Goal: Task Accomplishment & Management: Complete application form

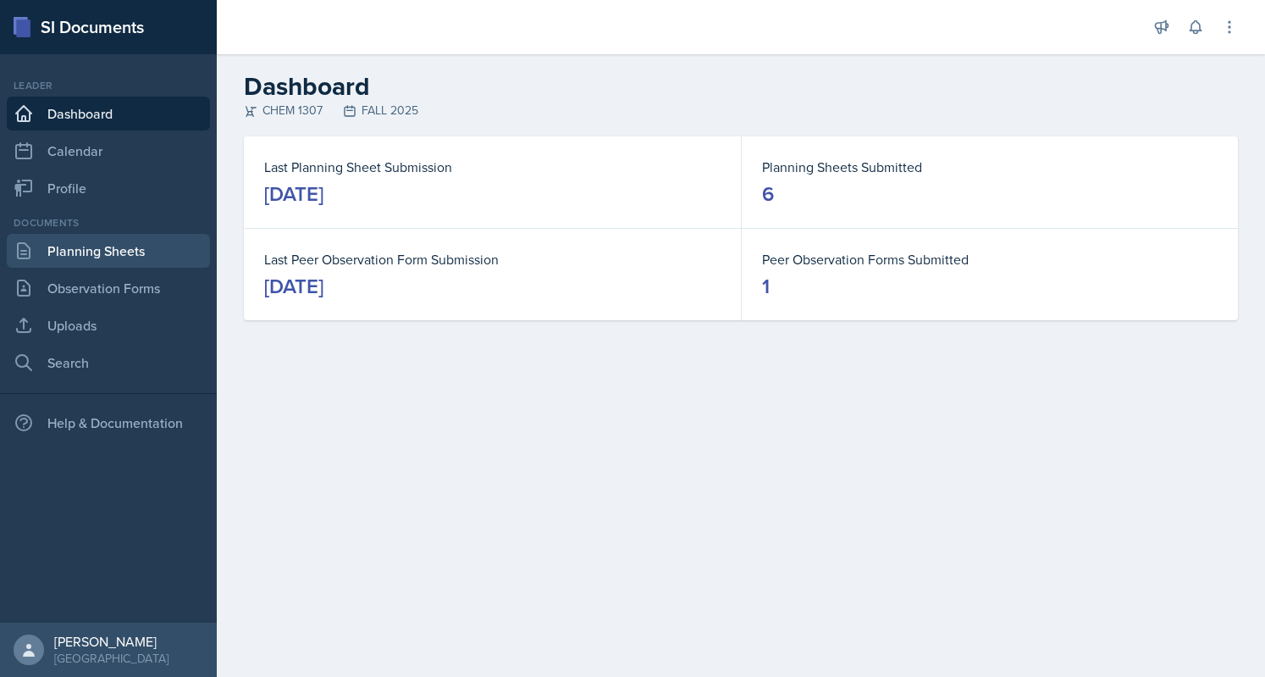
click at [102, 255] on link "Planning Sheets" at bounding box center [108, 251] width 203 height 34
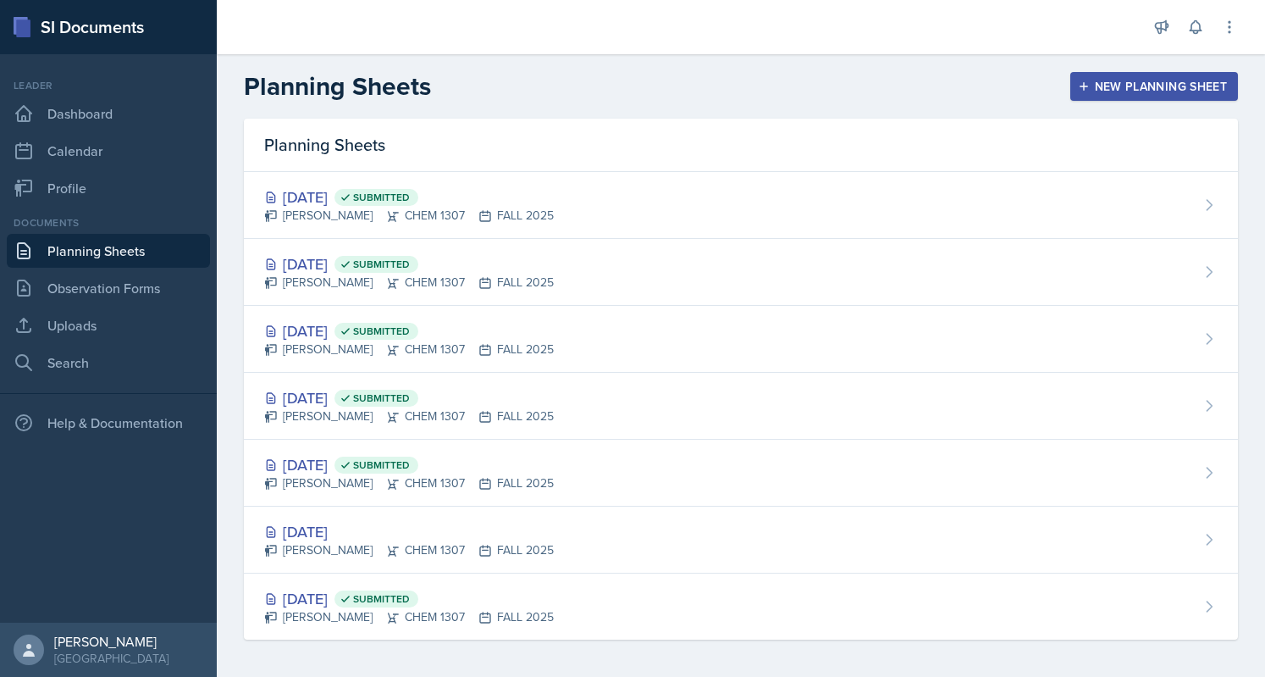
click at [1092, 89] on div "New Planning Sheet" at bounding box center [1155, 87] width 146 height 14
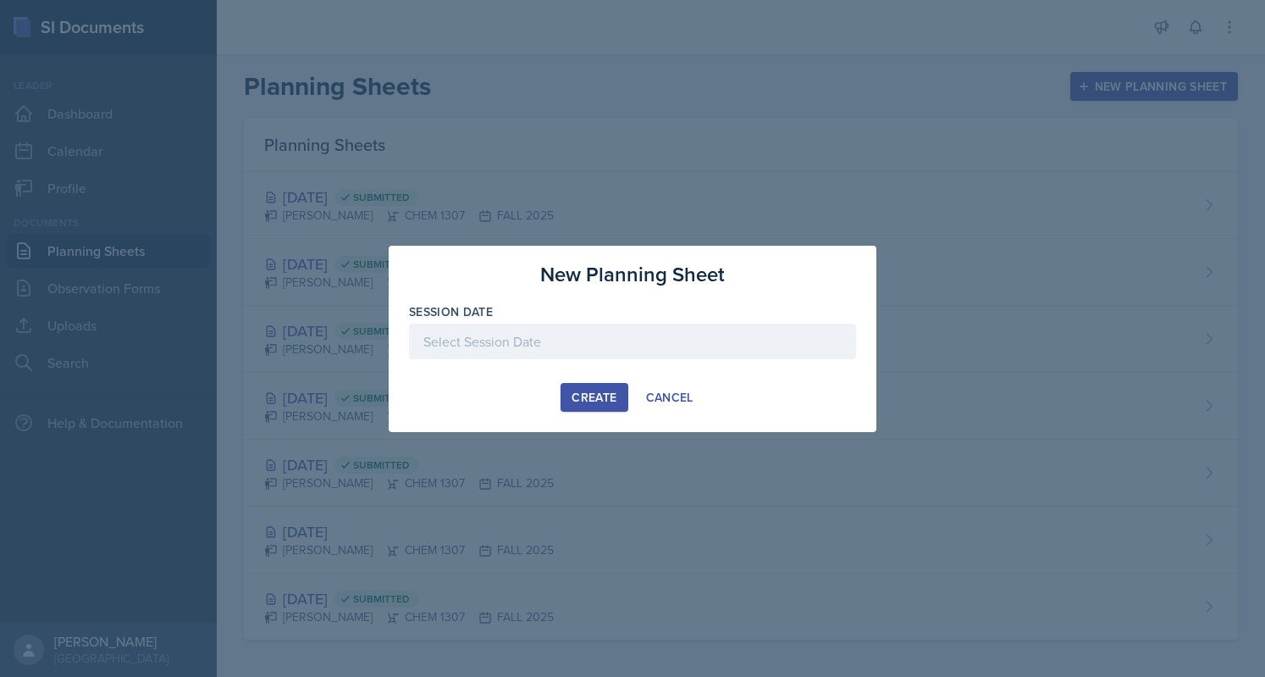
click at [646, 341] on div at bounding box center [632, 342] width 447 height 36
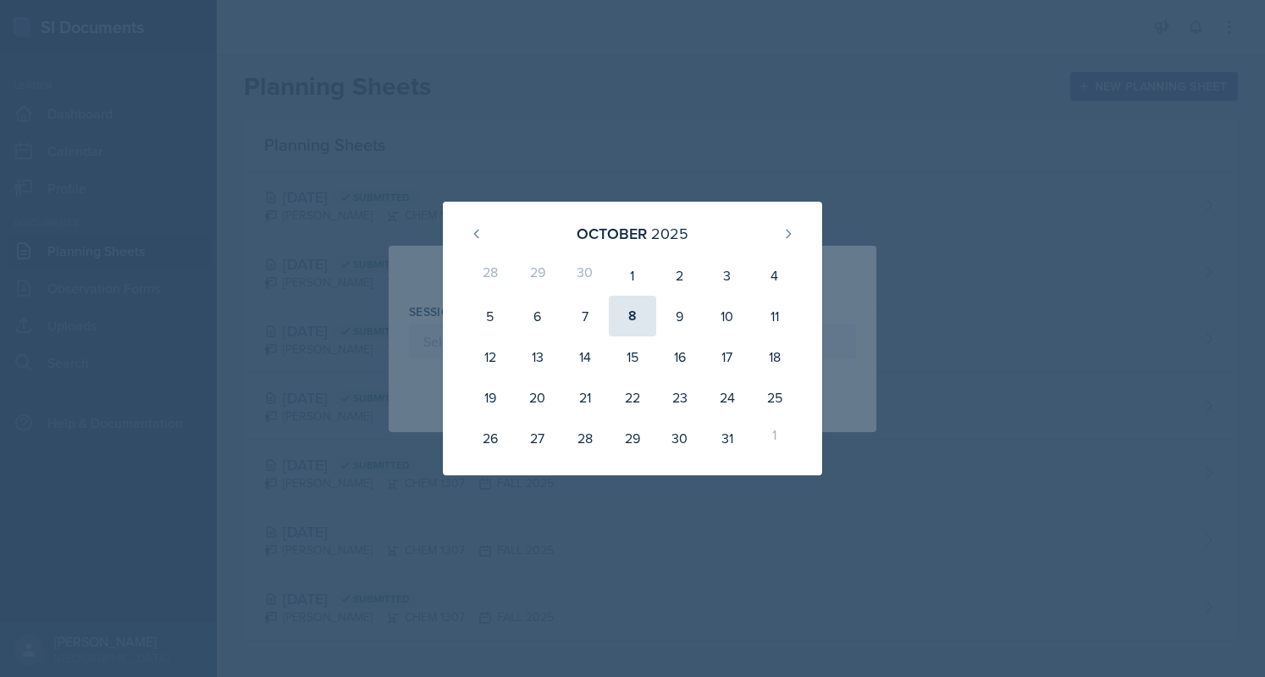
click at [634, 320] on div "8" at bounding box center [632, 316] width 47 height 41
type input "October 8th, 2025"
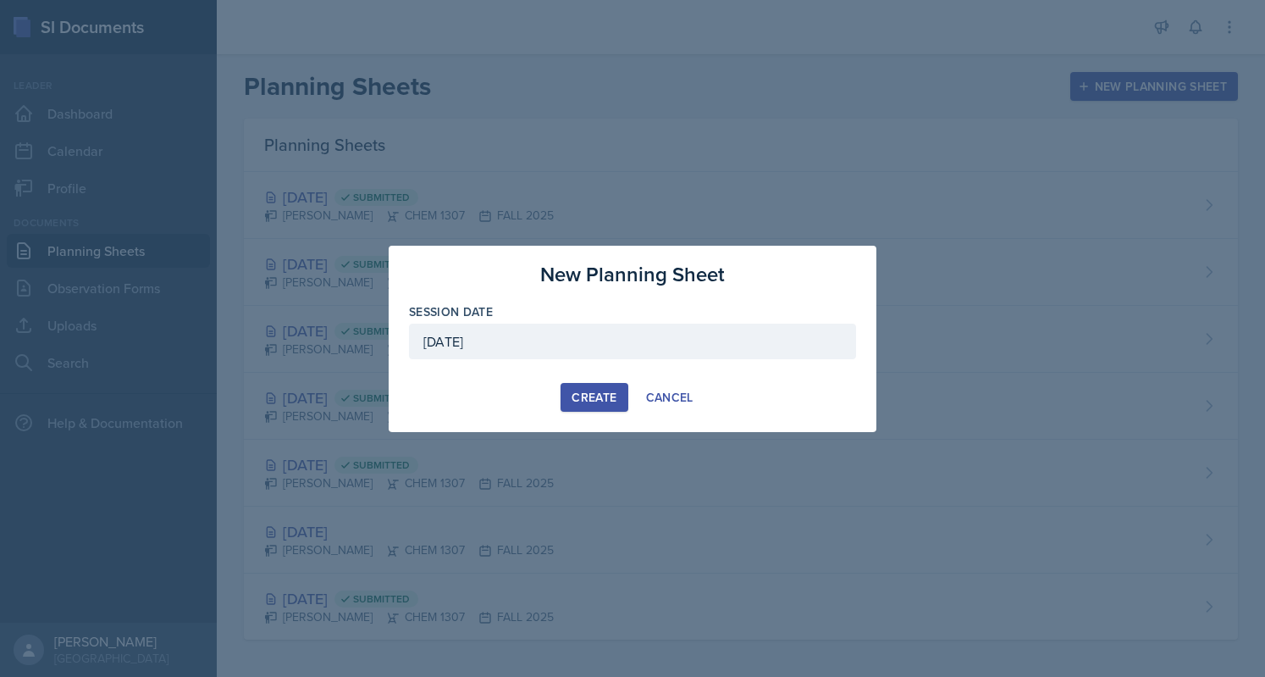
click at [591, 400] on div "Create" at bounding box center [594, 397] width 45 height 14
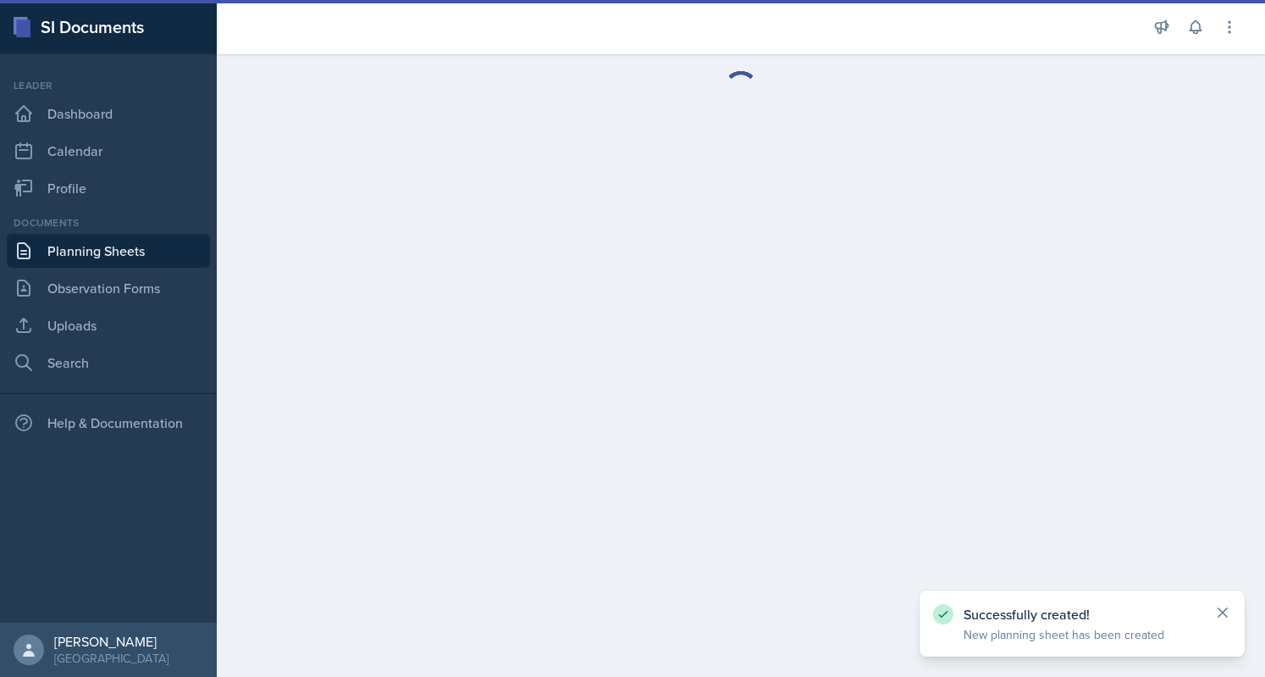
click at [1222, 608] on icon at bounding box center [1223, 612] width 17 height 17
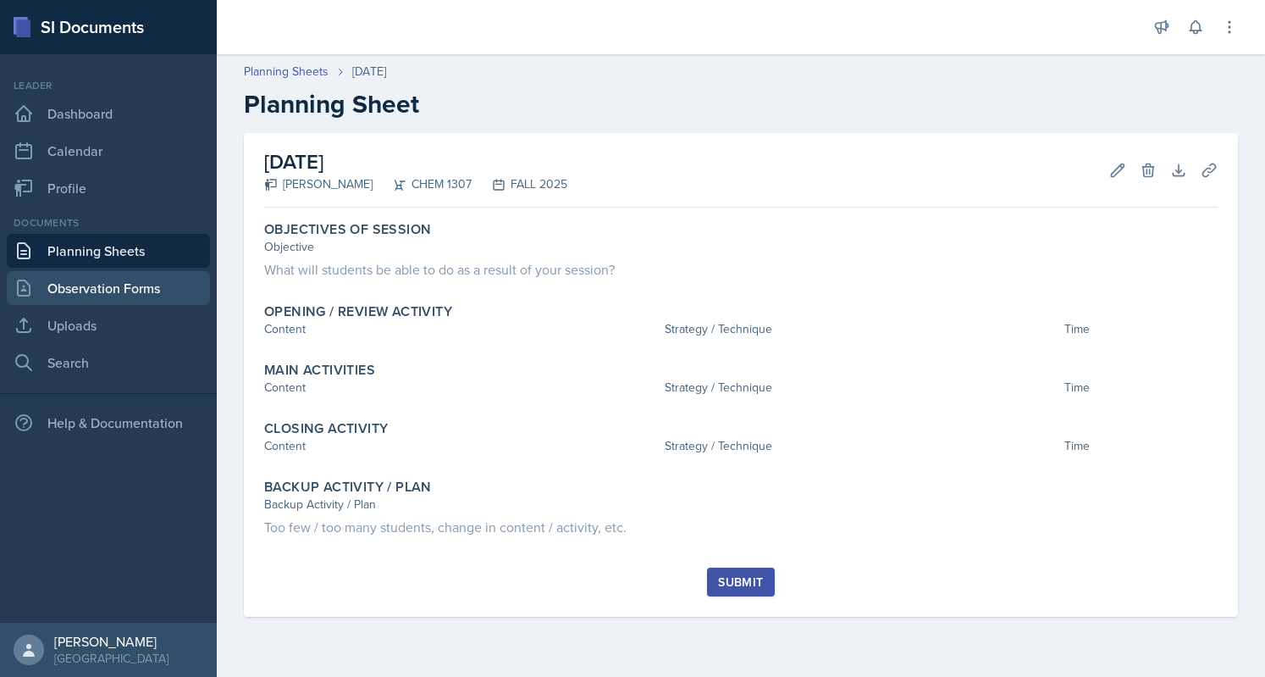
click at [103, 280] on link "Observation Forms" at bounding box center [108, 288] width 203 height 34
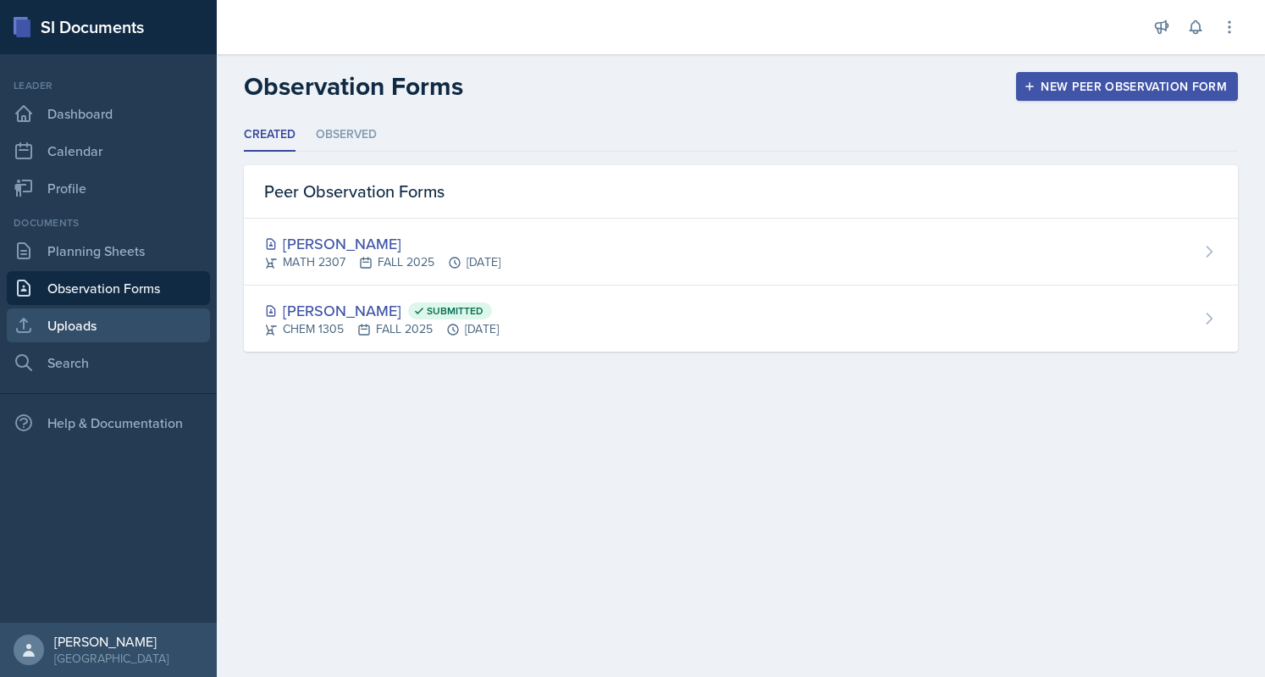
click at [112, 318] on link "Uploads" at bounding box center [108, 325] width 203 height 34
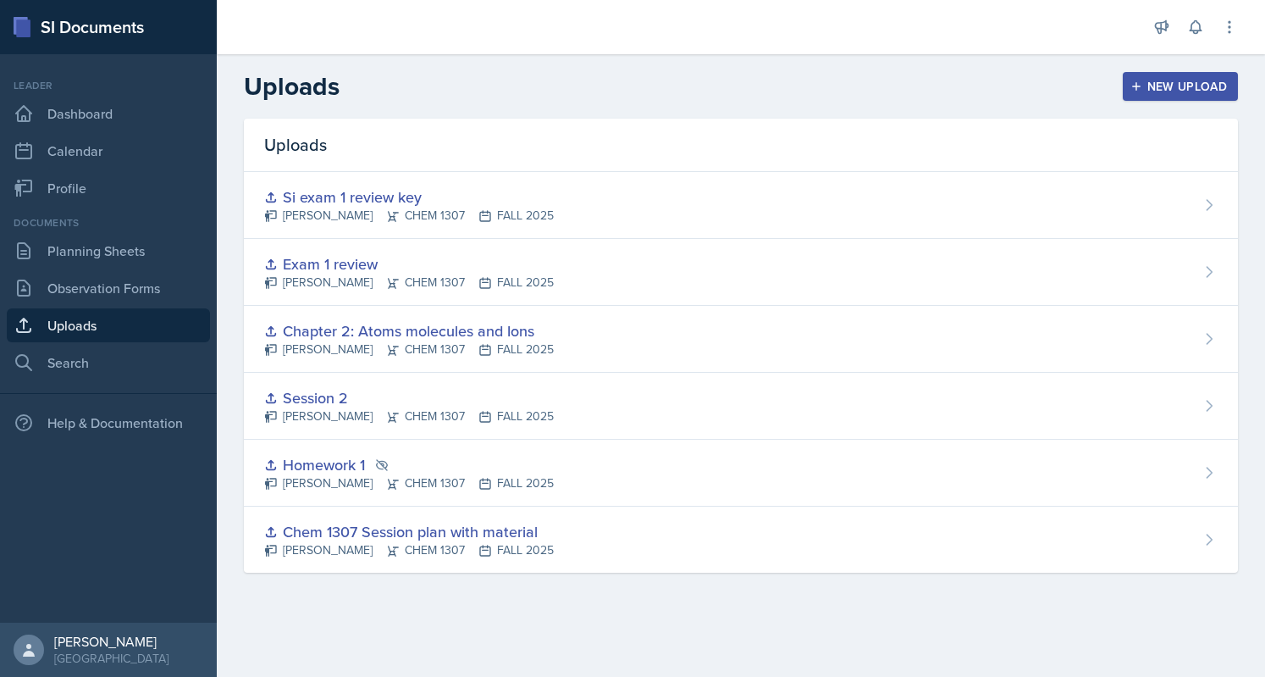
click at [1226, 82] on div "New Upload" at bounding box center [1181, 87] width 94 height 14
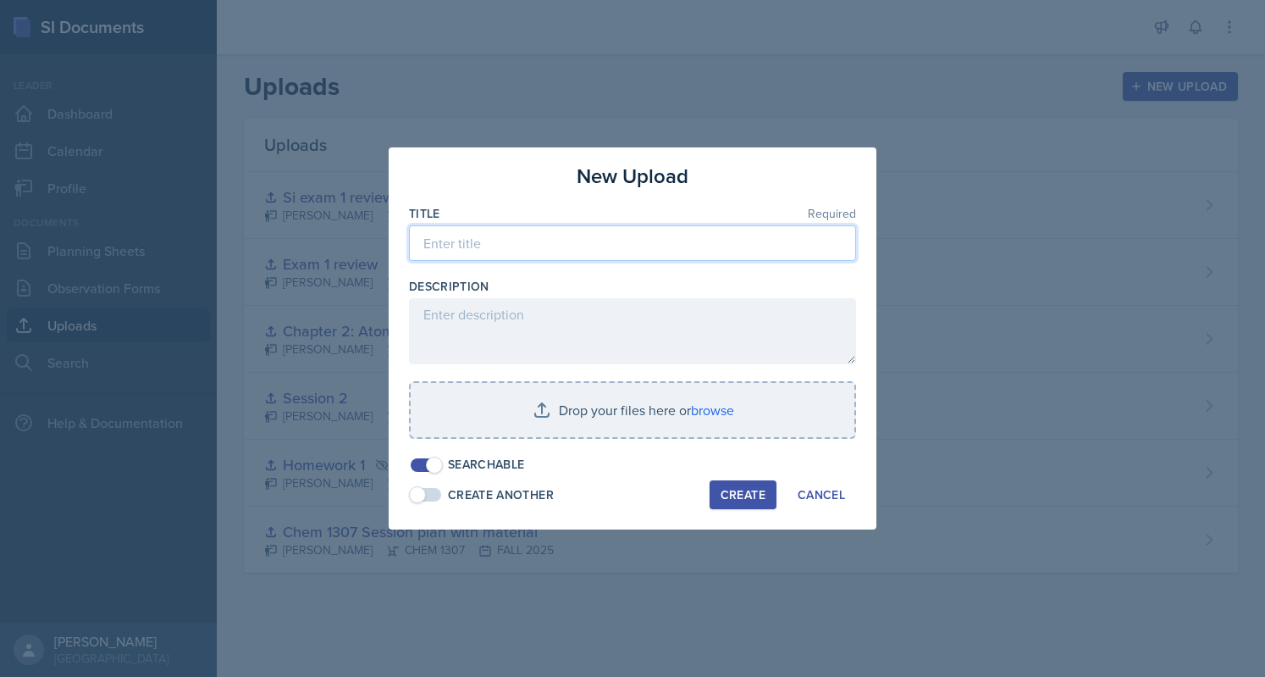
click at [470, 248] on input at bounding box center [632, 243] width 447 height 36
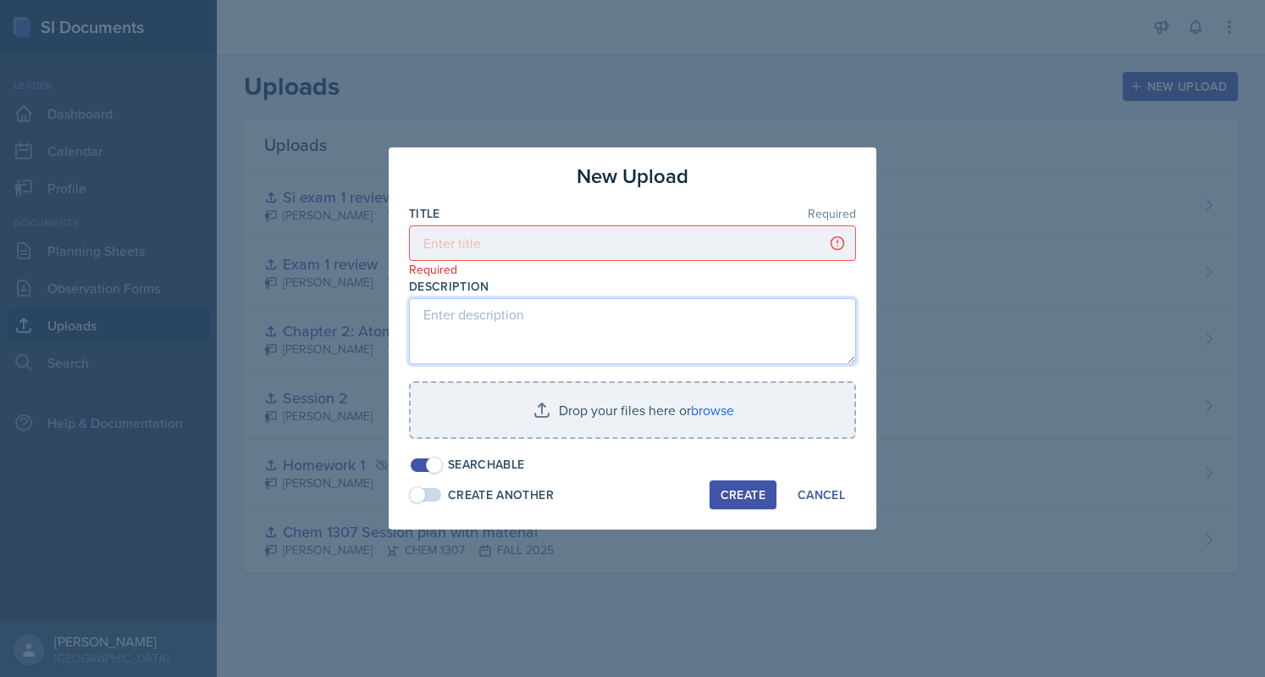
click at [573, 334] on textarea at bounding box center [632, 331] width 447 height 66
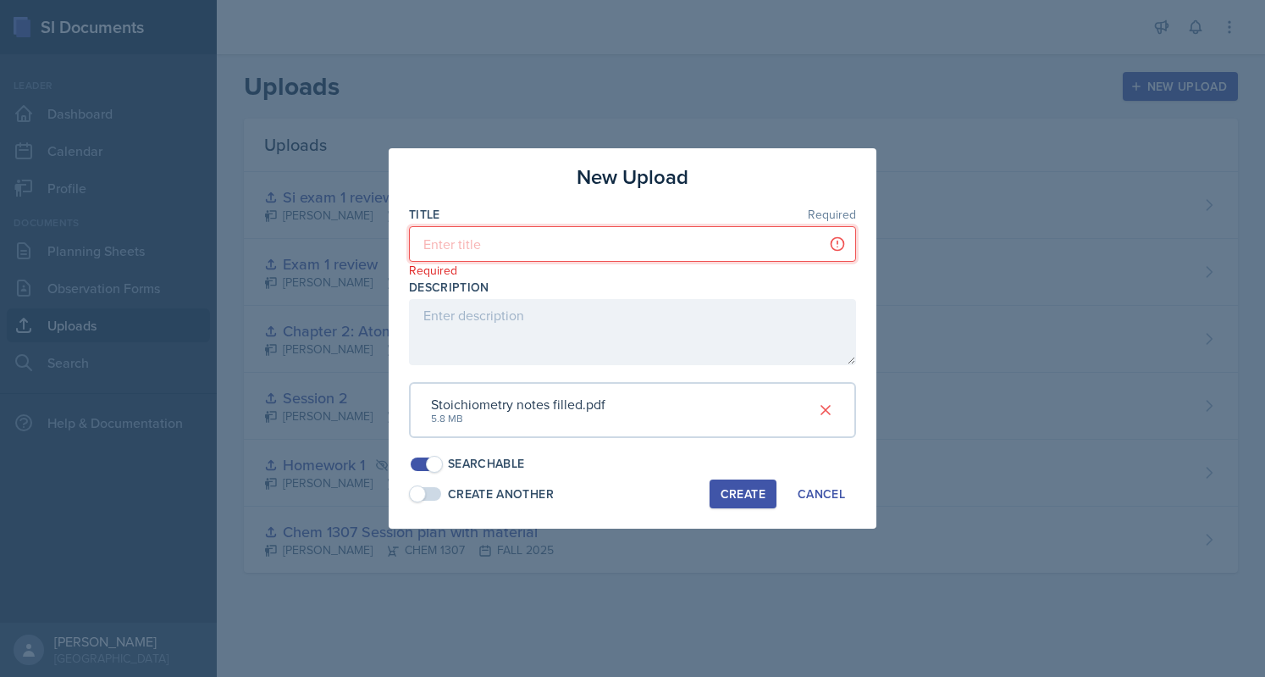
click at [598, 237] on input at bounding box center [632, 244] width 447 height 36
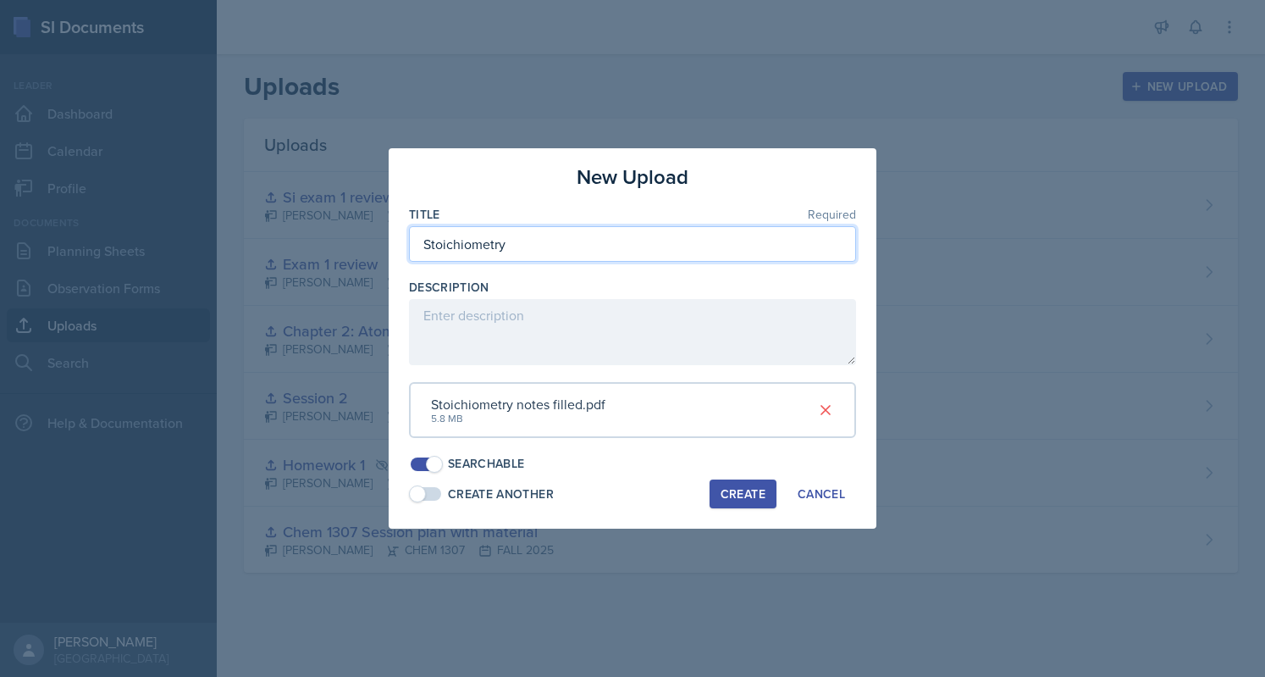
type input "Stoichiometry"
click at [734, 498] on div "Create" at bounding box center [743, 494] width 45 height 14
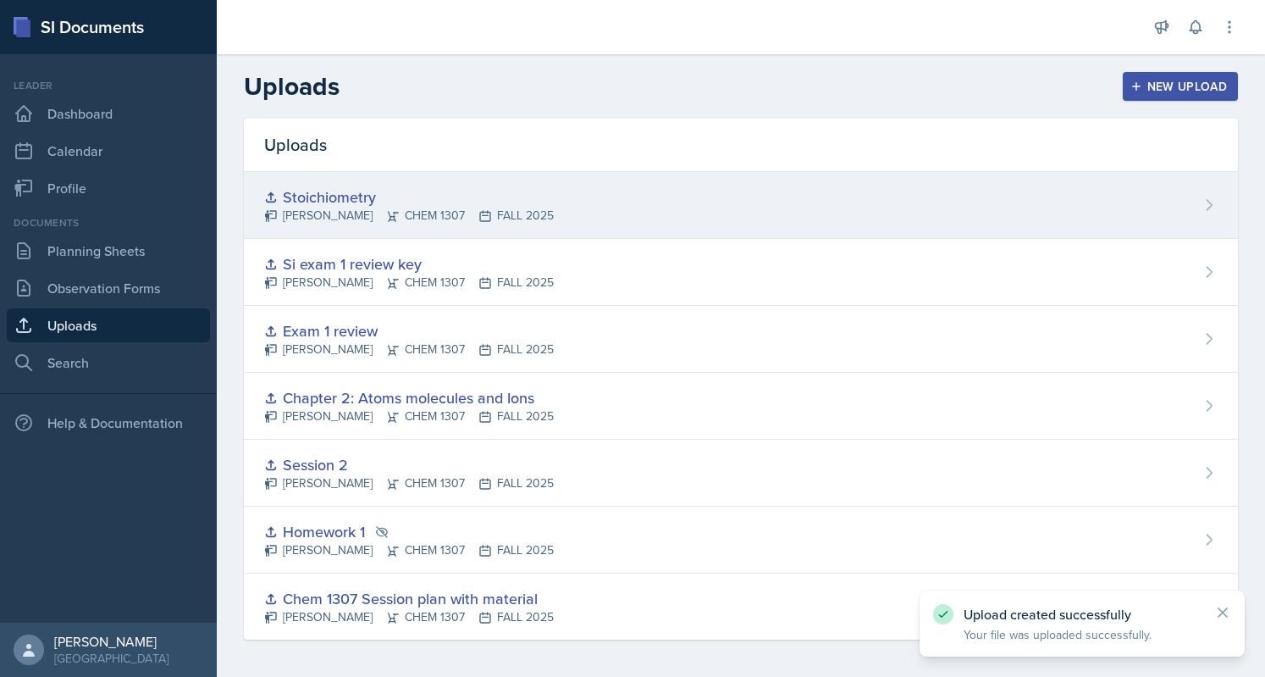
scroll to position [1, 0]
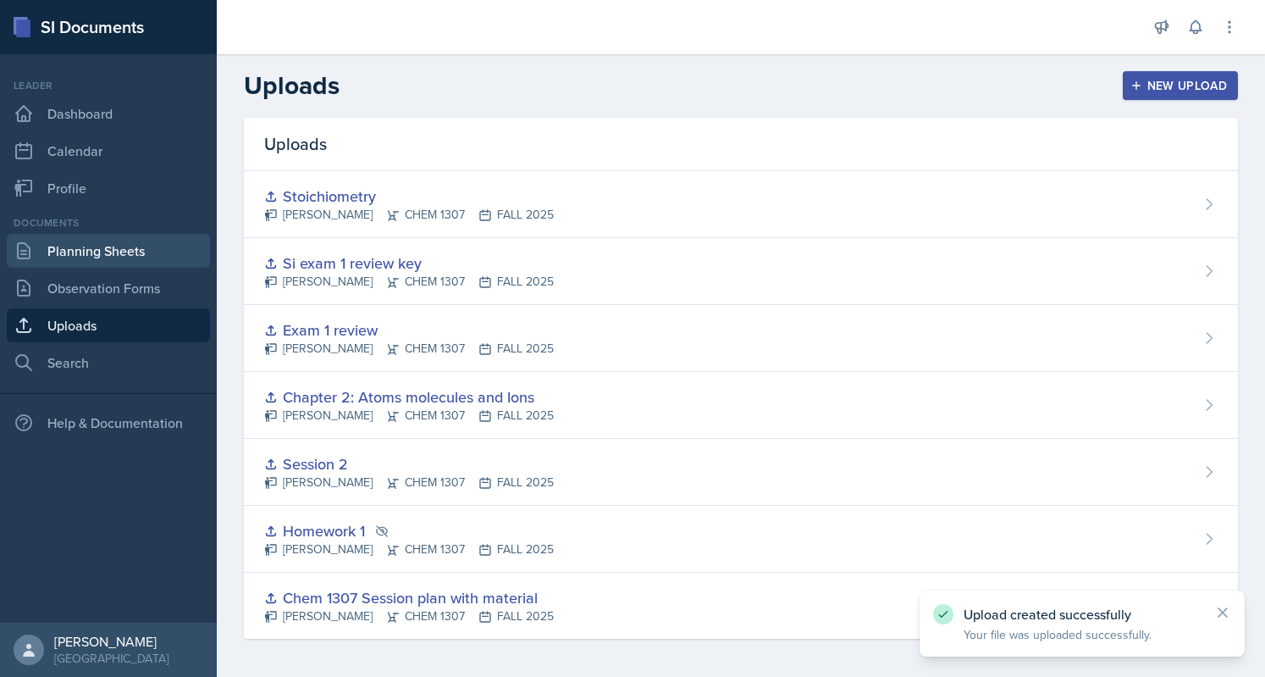
click at [150, 248] on link "Planning Sheets" at bounding box center [108, 251] width 203 height 34
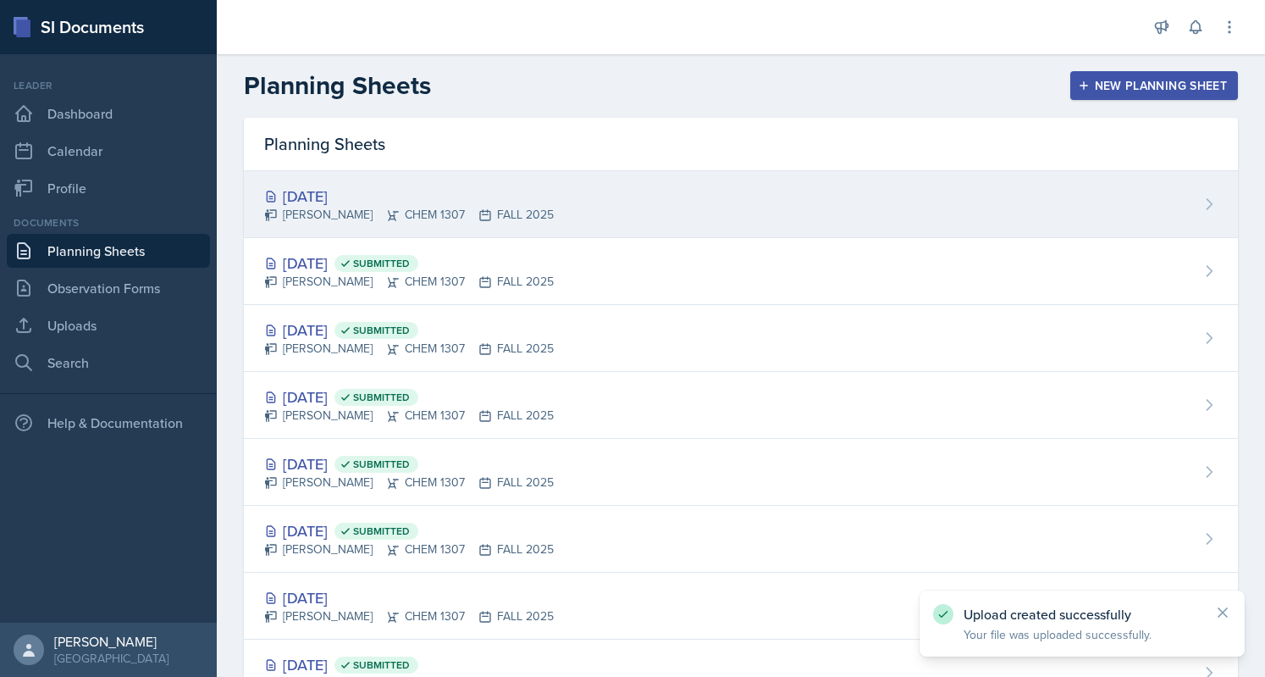
click at [457, 206] on div "Jessica Gil CHEM 1307 FALL 2025" at bounding box center [409, 215] width 290 height 18
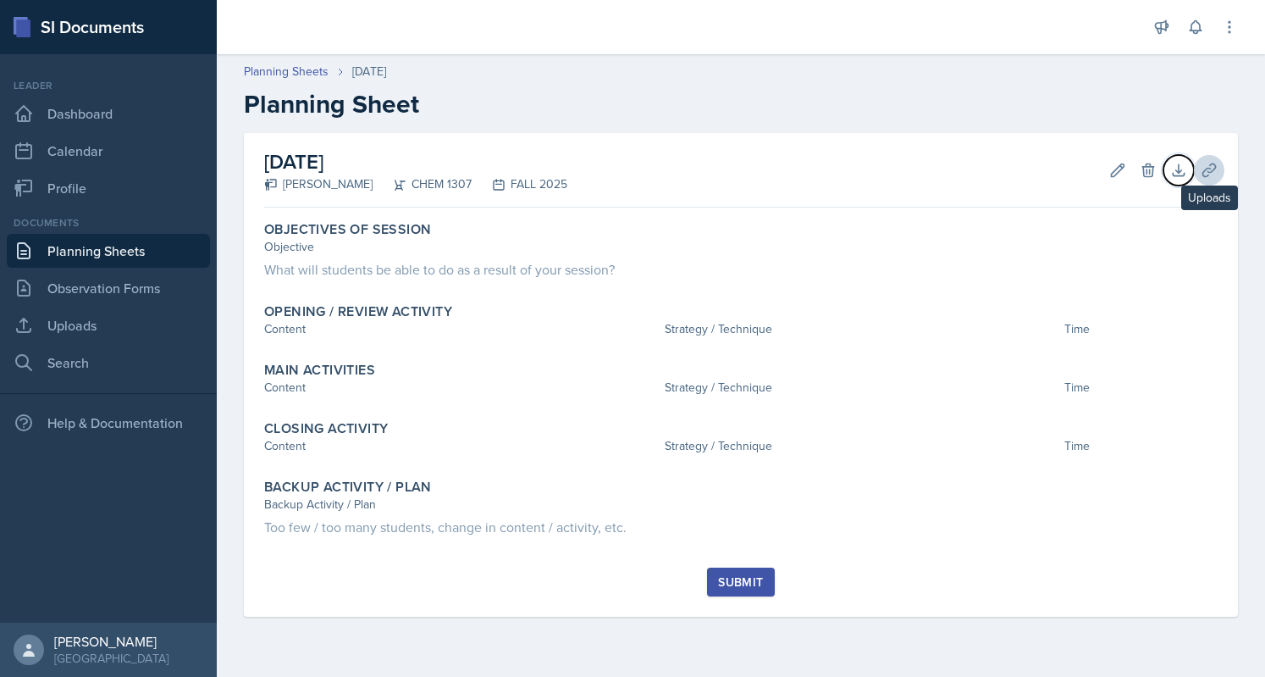
drag, startPoint x: 1181, startPoint y: 165, endPoint x: 1197, endPoint y: 170, distance: 16.9
click at [1197, 170] on div "Download Uploads" at bounding box center [1187, 170] width 61 height 17
click at [1197, 170] on button "Uploads" at bounding box center [1209, 170] width 30 height 30
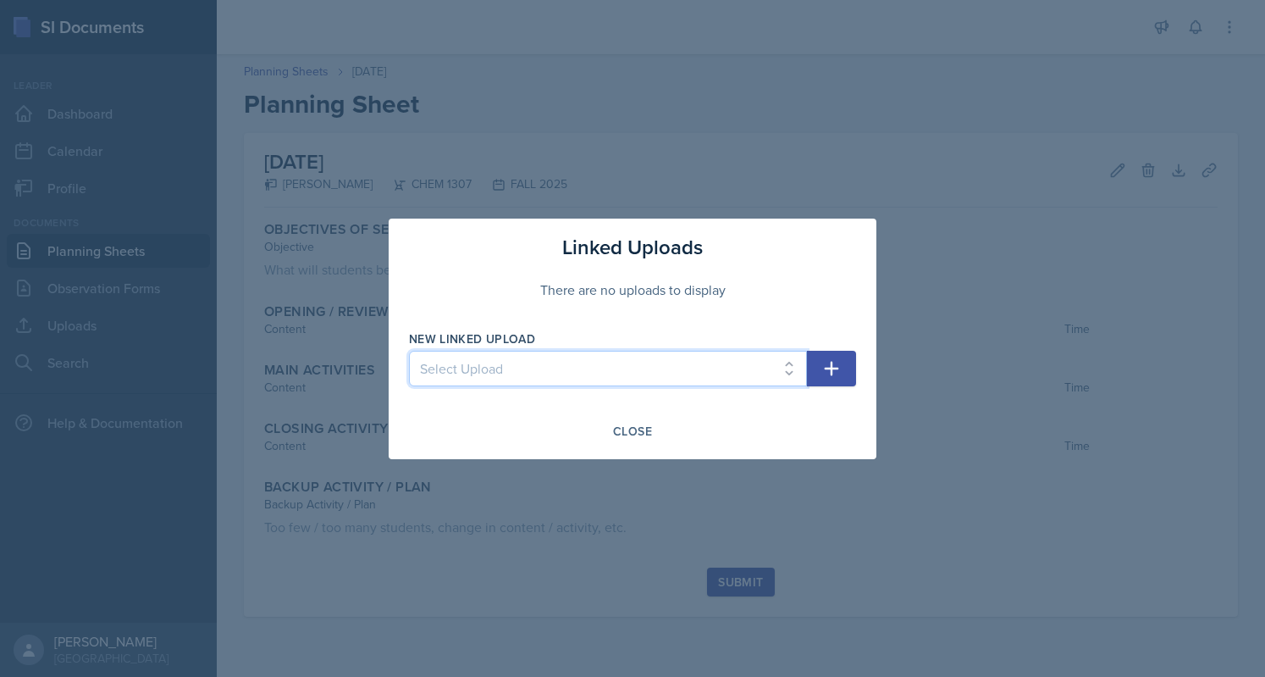
click at [644, 365] on select "Select Upload Chem 1307 Session plan with material Homework 1 Session 2 Chapter…" at bounding box center [608, 369] width 398 height 36
select select "a27027b1-c585-4ade-b993-391320769713"
click at [409, 351] on select "Select Upload Chem 1307 Session plan with material Homework 1 Session 2 Chapter…" at bounding box center [608, 369] width 398 height 36
click at [843, 368] on button "button" at bounding box center [831, 369] width 49 height 36
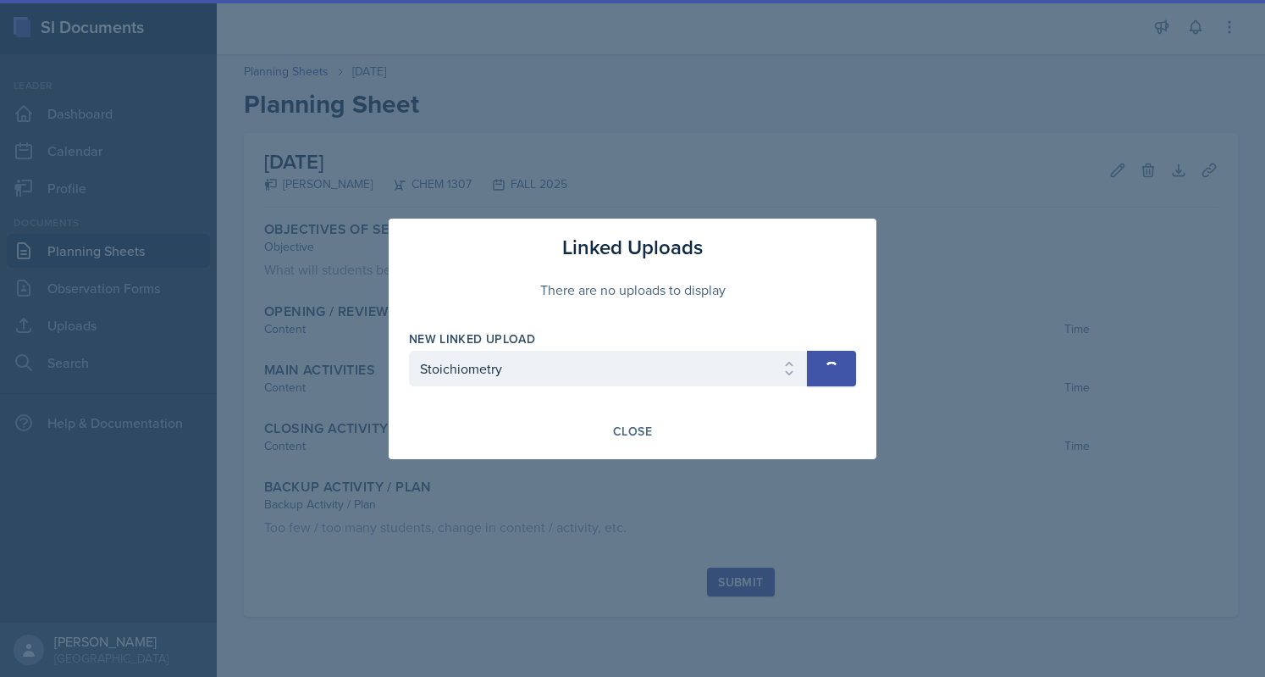
select select
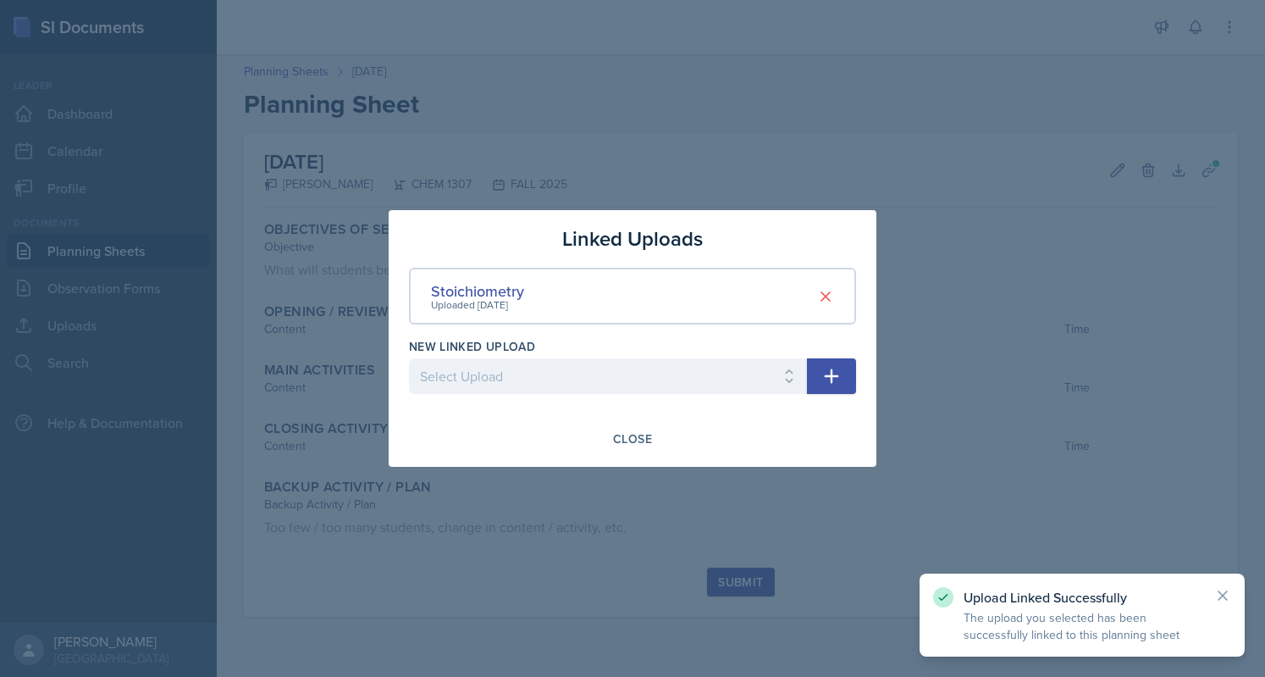
click at [805, 153] on div at bounding box center [632, 338] width 1265 height 677
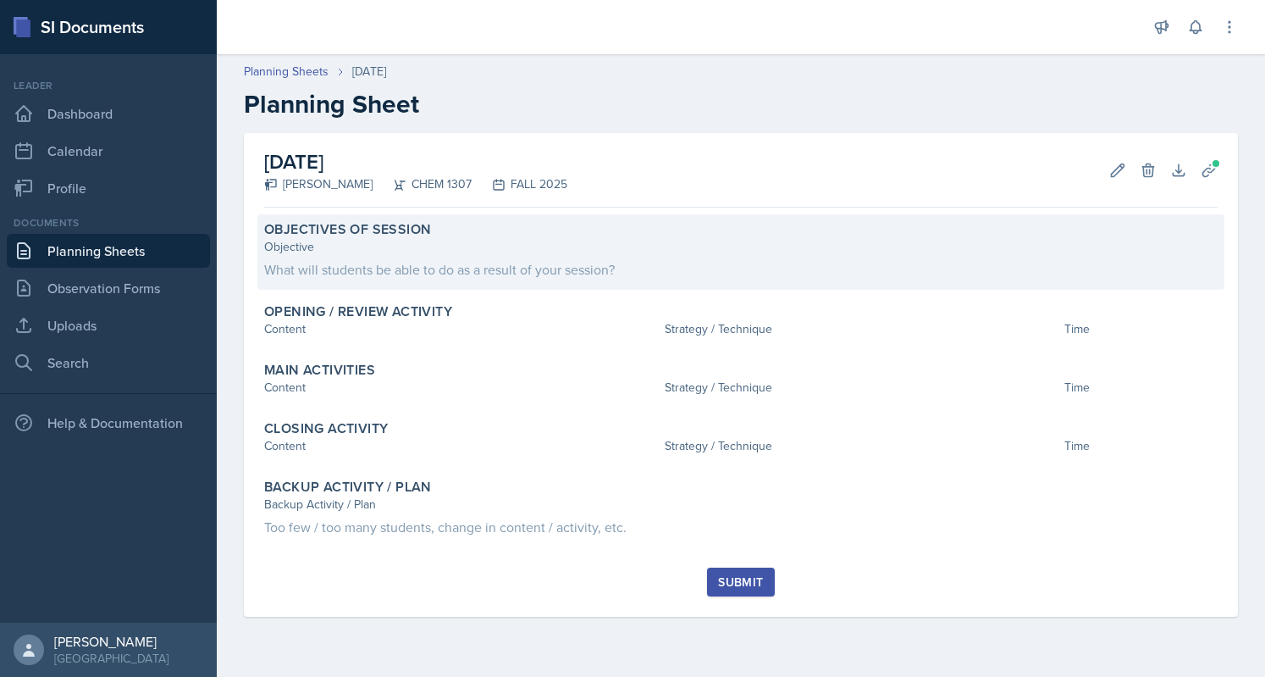
click at [446, 241] on div "Objective" at bounding box center [741, 247] width 954 height 18
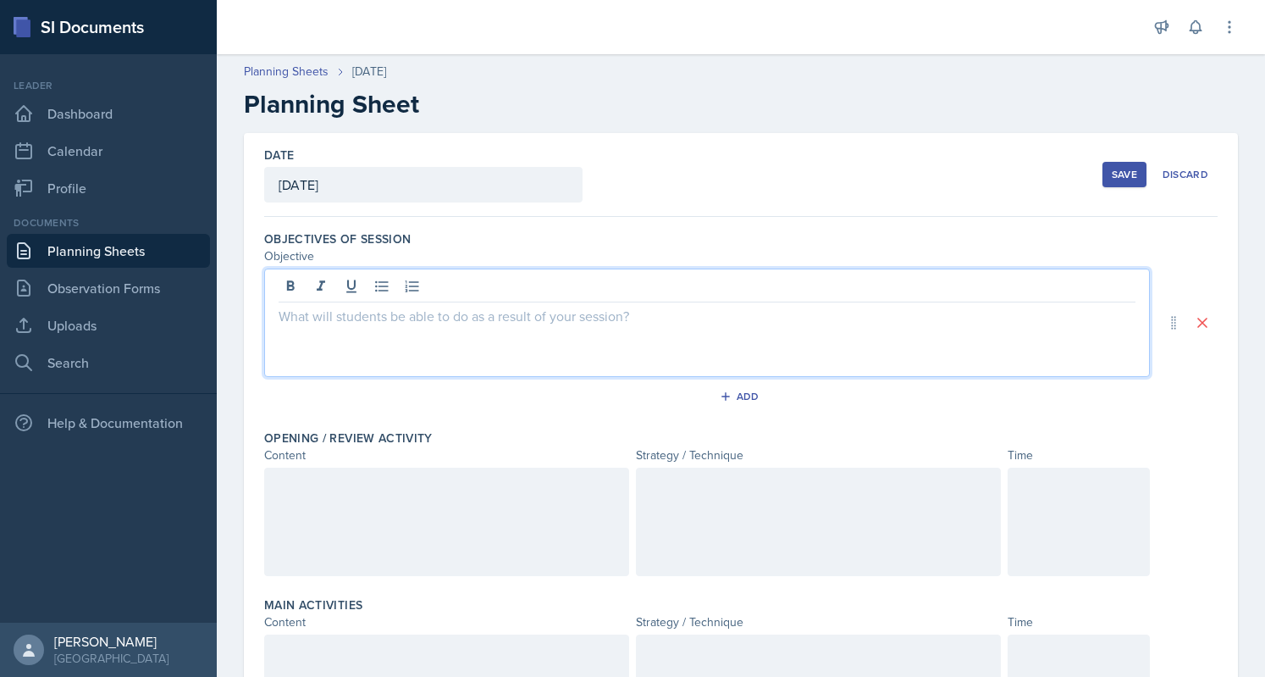
click at [444, 293] on div at bounding box center [707, 322] width 886 height 108
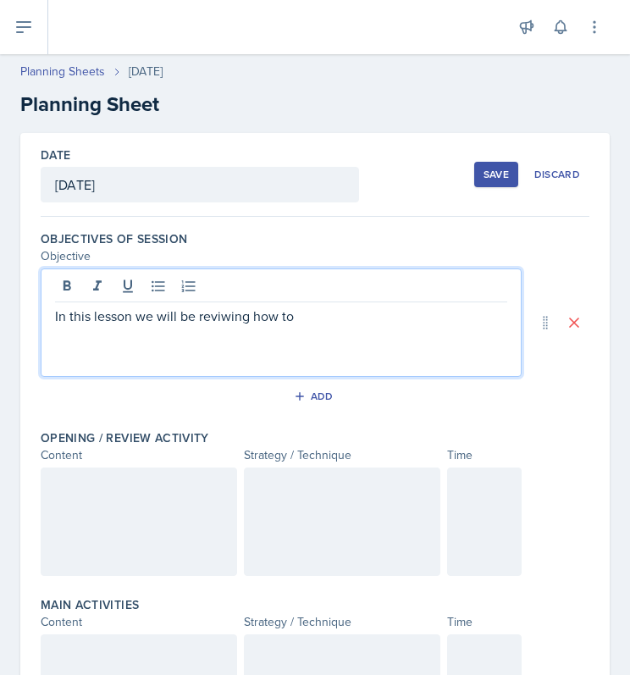
click at [220, 316] on p "In this lesson we will be reviwing how to" at bounding box center [281, 316] width 452 height 20
click at [220, 318] on p "In this lesson we will be reviwing how to" at bounding box center [281, 316] width 452 height 20
click at [105, 319] on p "In this lesson we will be reviewing how to" at bounding box center [281, 316] width 452 height 20
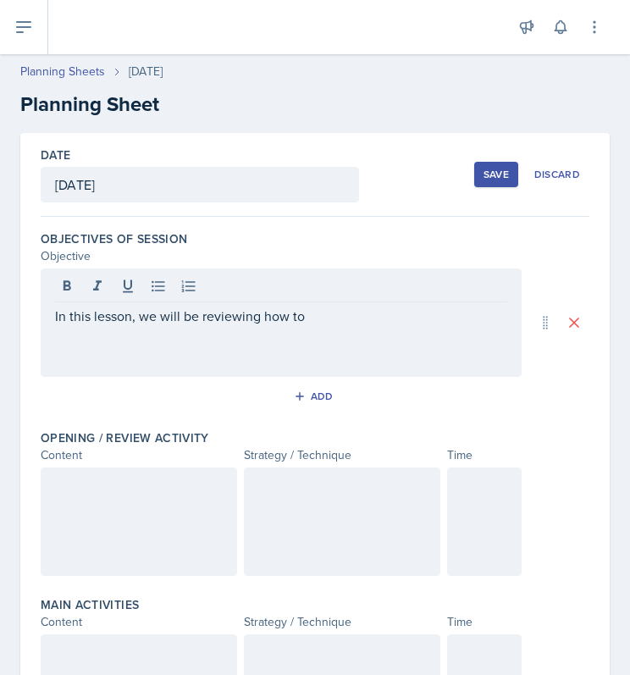
click at [322, 325] on div "In this lesson, we will be reviewing how to" at bounding box center [281, 322] width 481 height 108
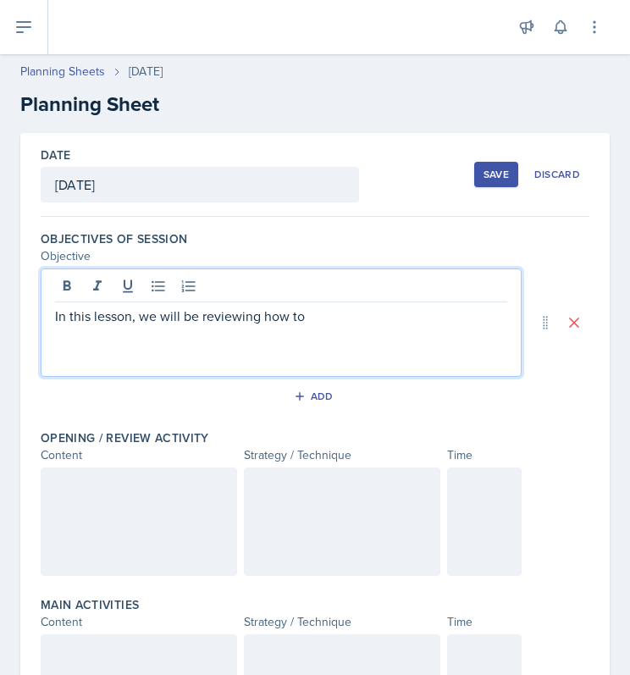
click at [319, 314] on p "In this lesson, we will be reviewing how to" at bounding box center [281, 316] width 452 height 20
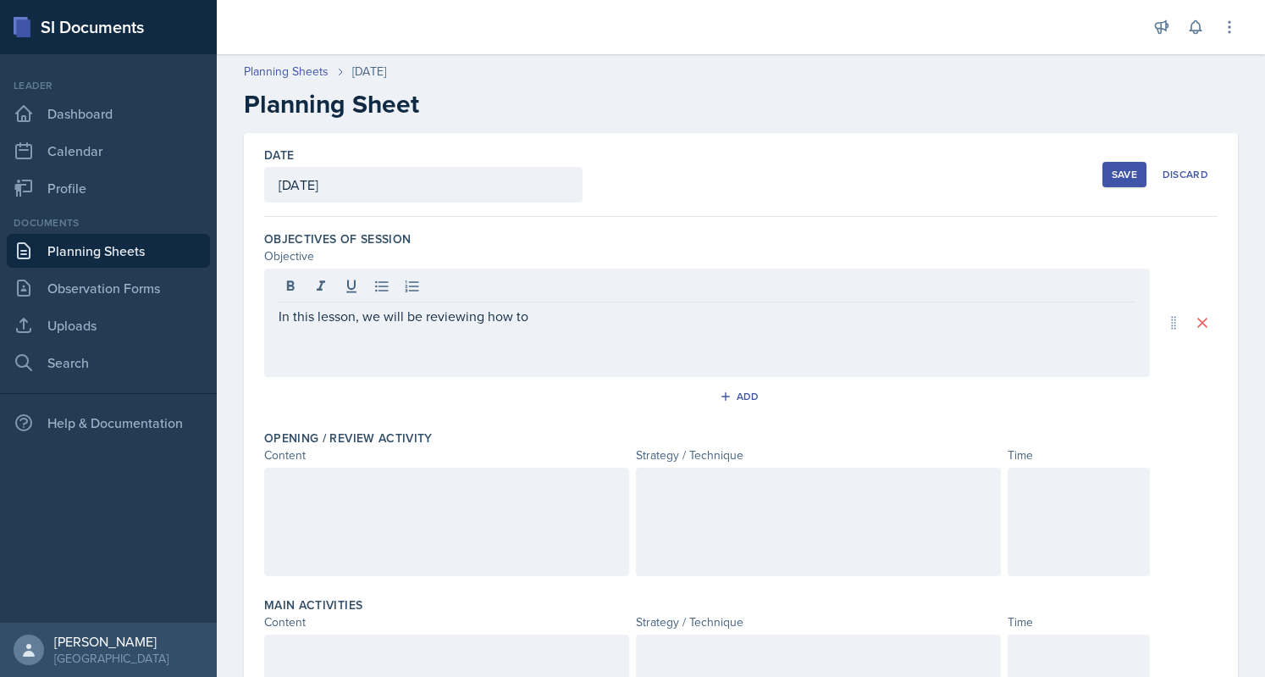
click at [620, 116] on h2 "Planning Sheet" at bounding box center [741, 104] width 994 height 30
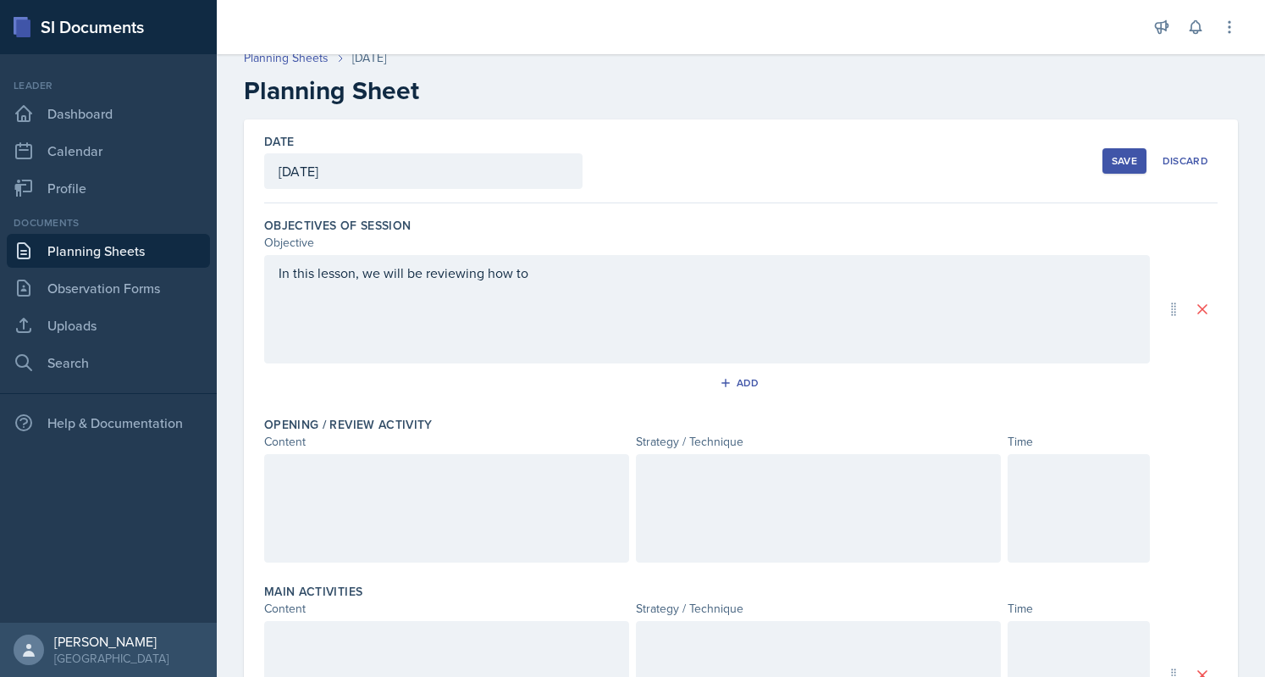
scroll to position [14, 0]
click at [563, 287] on div "In this lesson, we will be reviewing how to" at bounding box center [707, 308] width 886 height 108
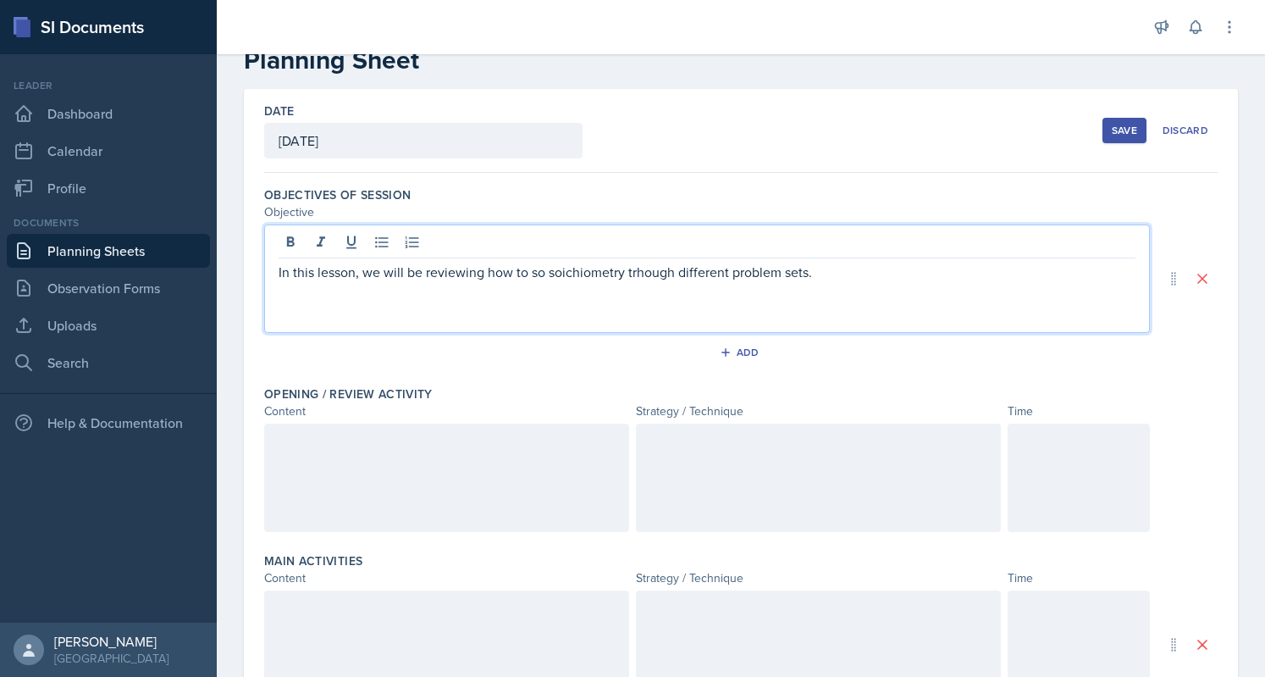
click at [644, 274] on p "In this lesson, we will be reviewing how to so soichiometry trhough different p…" at bounding box center [707, 272] width 857 height 20
click at [583, 279] on p "In this lesson, we will be reviewing how to so soichiometry through different p…" at bounding box center [707, 272] width 857 height 20
click at [543, 271] on p "In this lesson, we will be reviewing how to so soichiometry through different p…" at bounding box center [707, 272] width 857 height 20
click at [567, 271] on p "In this lesson, we will be reviewing how to do so soichiometry through differen…" at bounding box center [707, 272] width 857 height 20
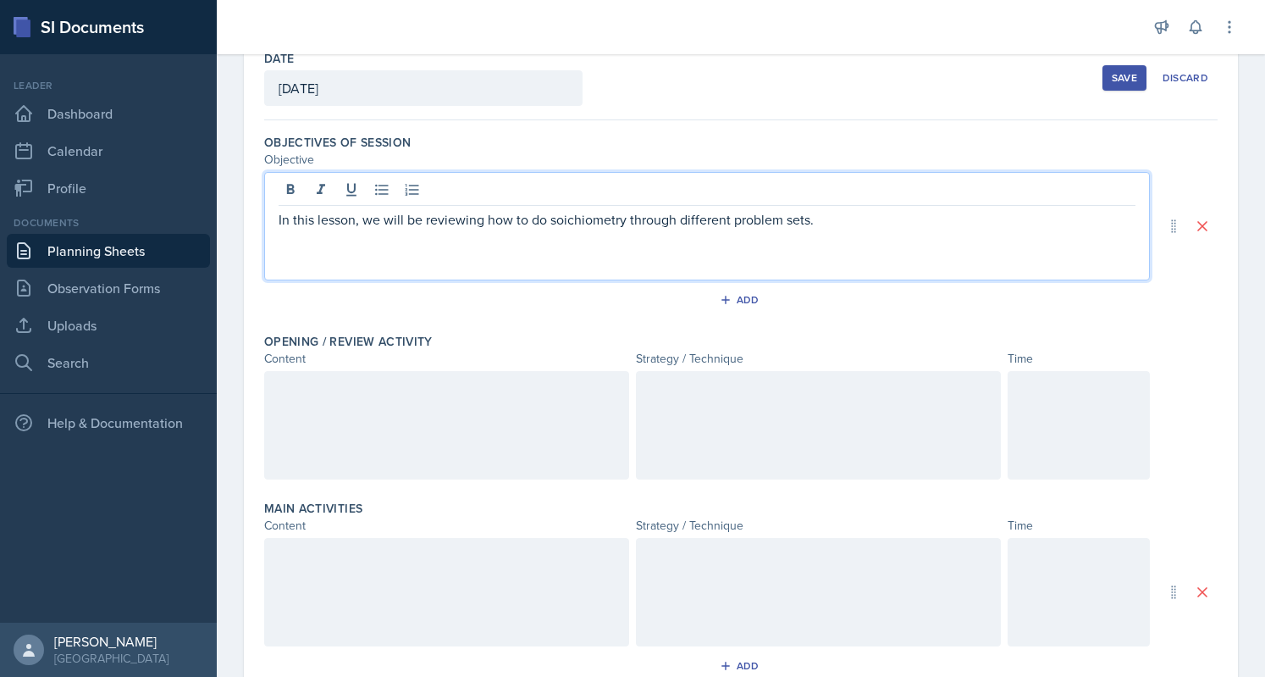
scroll to position [98, 0]
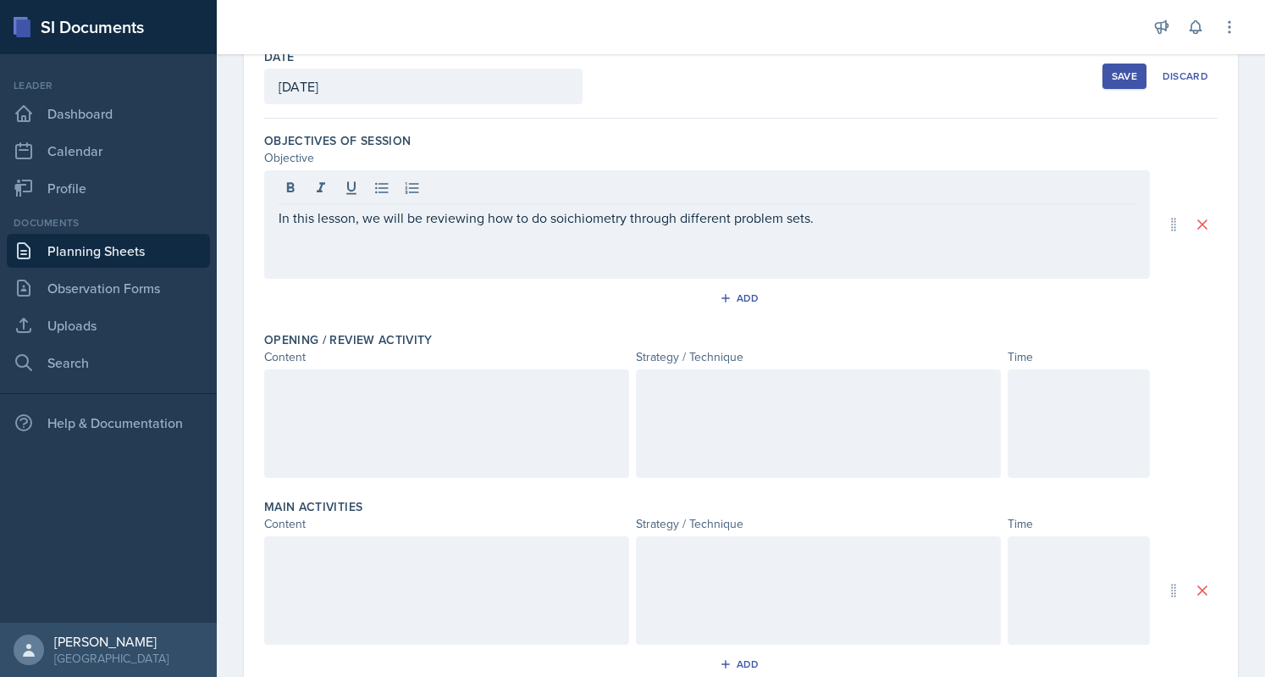
click at [456, 406] on div at bounding box center [446, 423] width 365 height 108
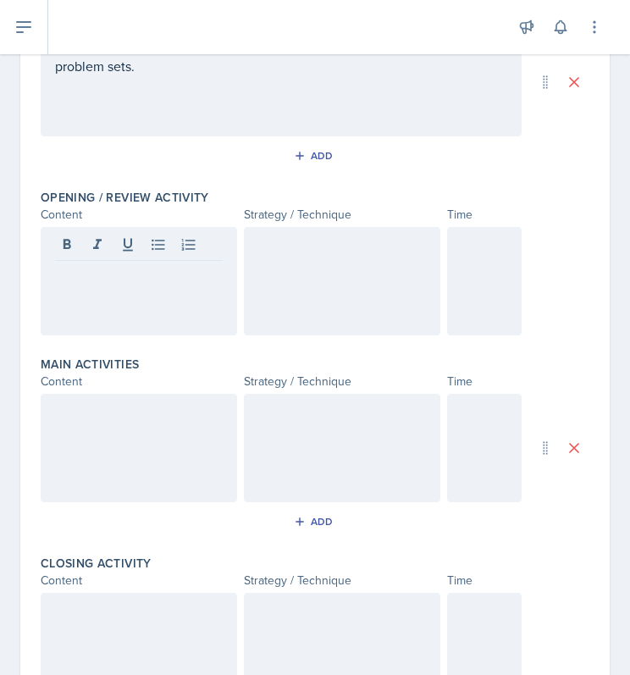
scroll to position [240, 0]
click at [181, 287] on div at bounding box center [139, 282] width 196 height 108
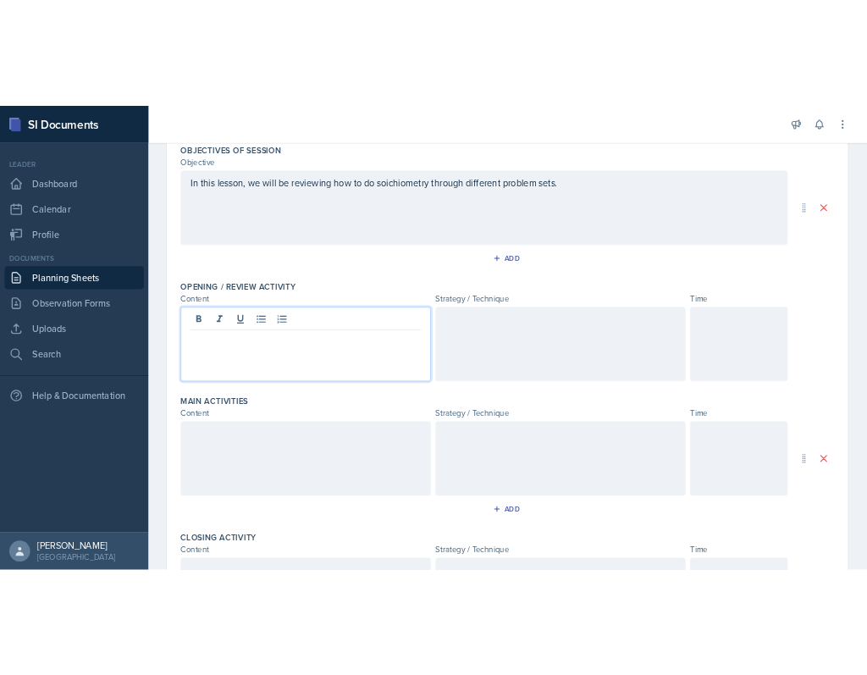
scroll to position [221, 0]
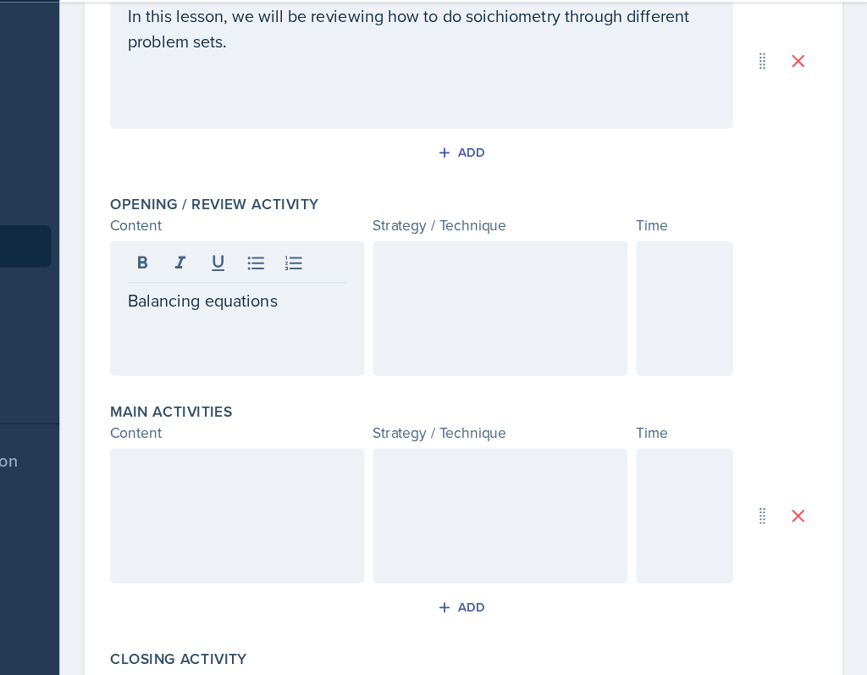
click at [506, 291] on div at bounding box center [571, 300] width 205 height 108
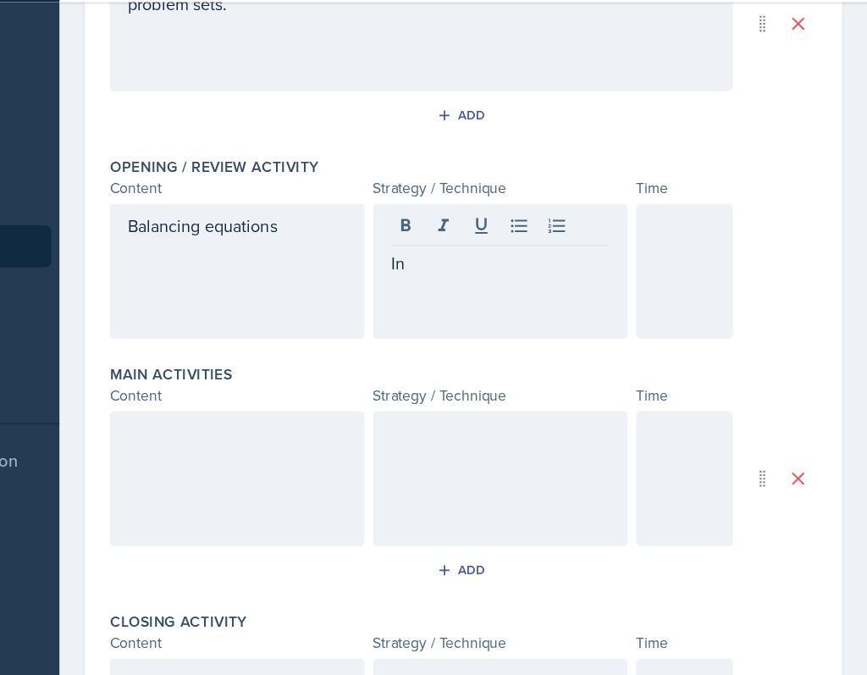
click at [712, 251] on div at bounding box center [720, 271] width 78 height 108
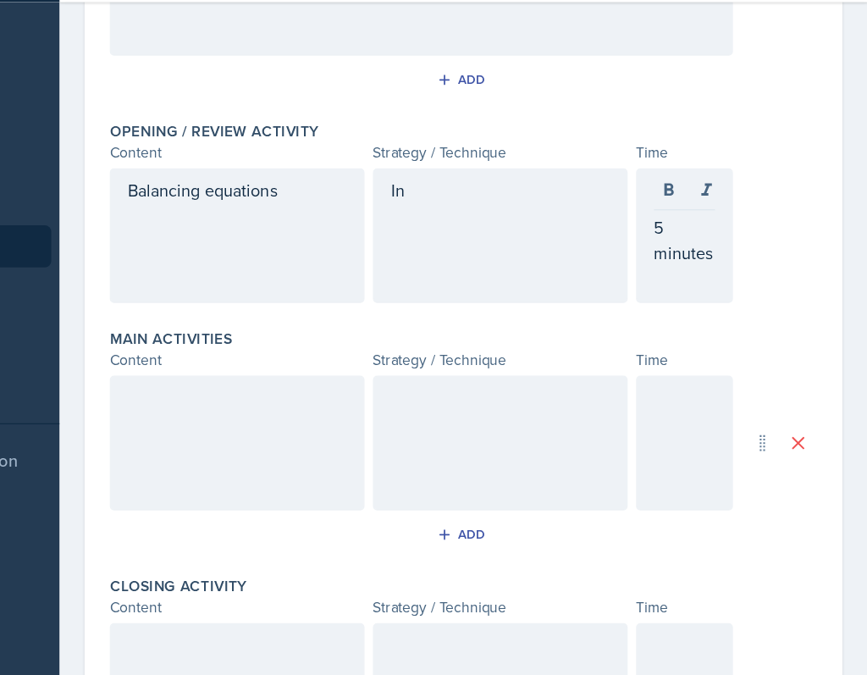
click at [595, 230] on div "In" at bounding box center [571, 242] width 205 height 108
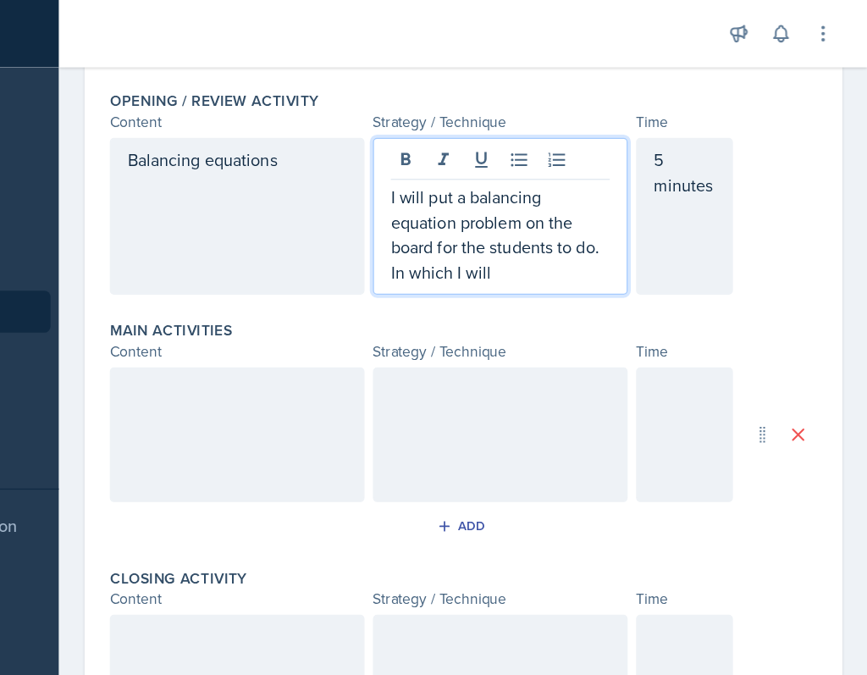
scroll to position [357, 0]
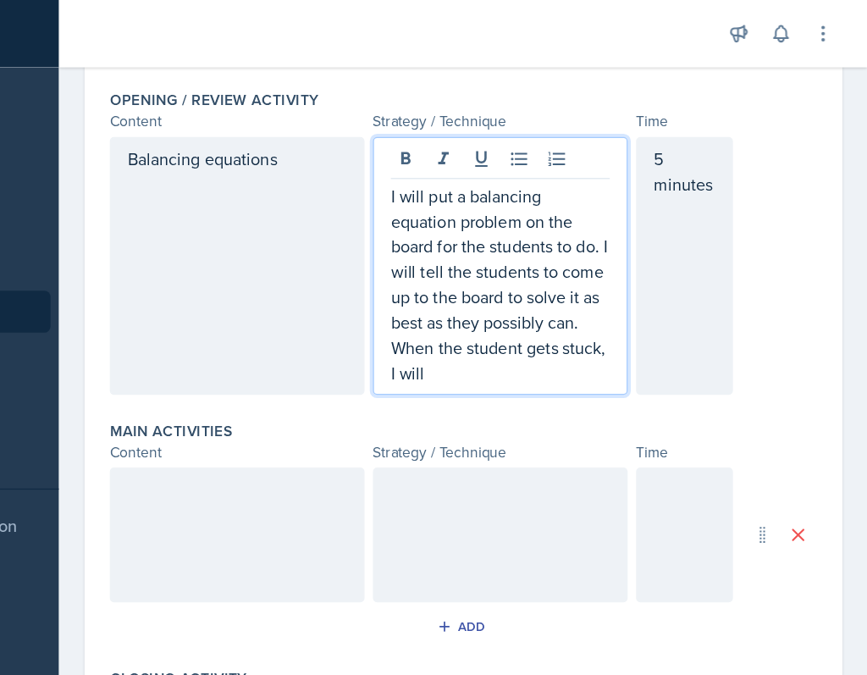
click at [623, 304] on p "I will put a balancing equation problem on the board for the students to do. I …" at bounding box center [572, 228] width 176 height 163
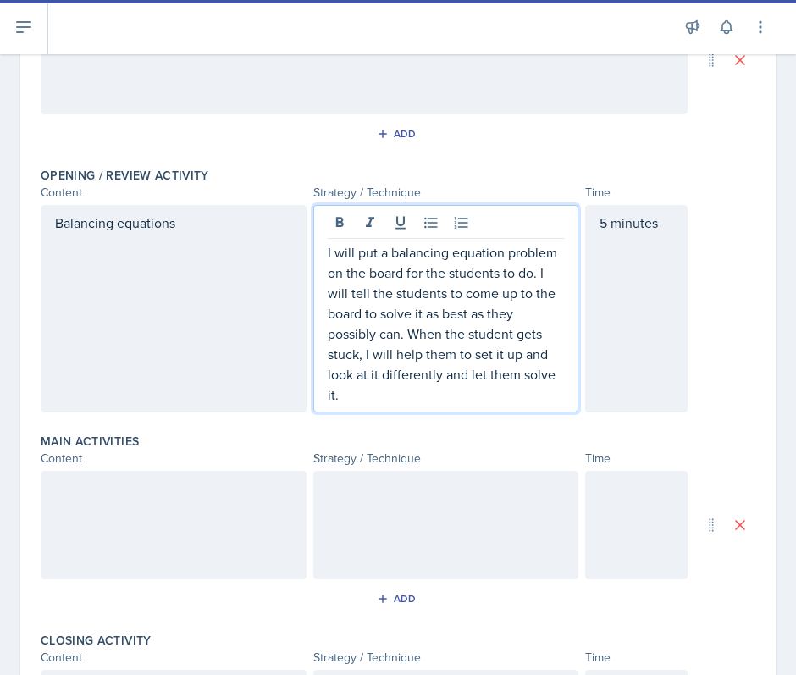
scroll to position [262, 0]
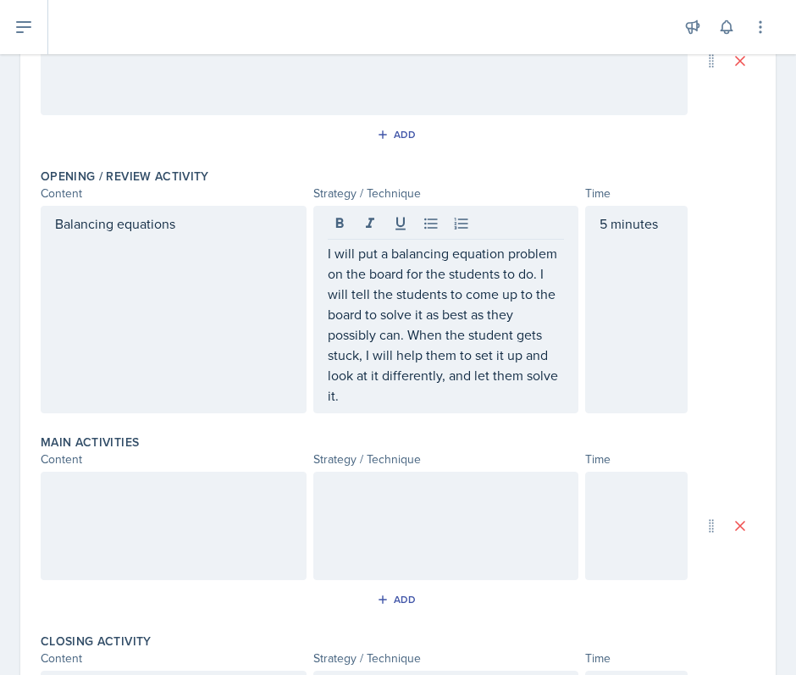
click at [549, 163] on div "Opening / Review Activity Content Strategy / Technique Time Balancing equations…" at bounding box center [398, 294] width 715 height 266
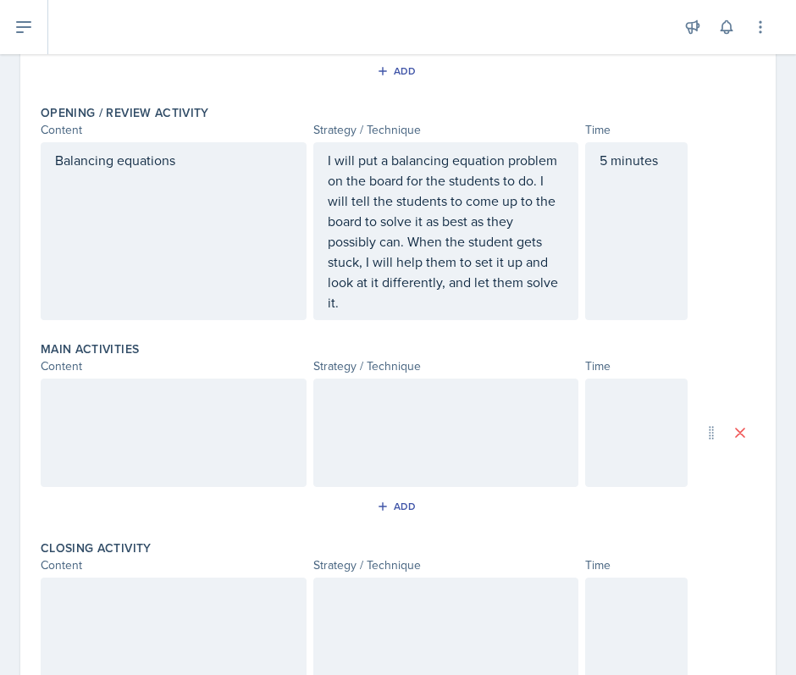
scroll to position [331, 0]
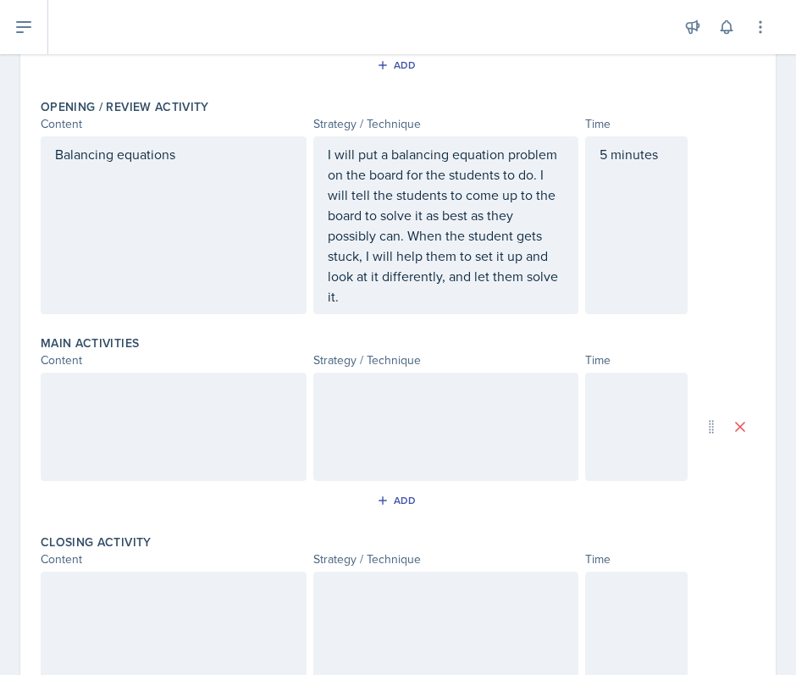
click at [192, 419] on div at bounding box center [174, 427] width 266 height 108
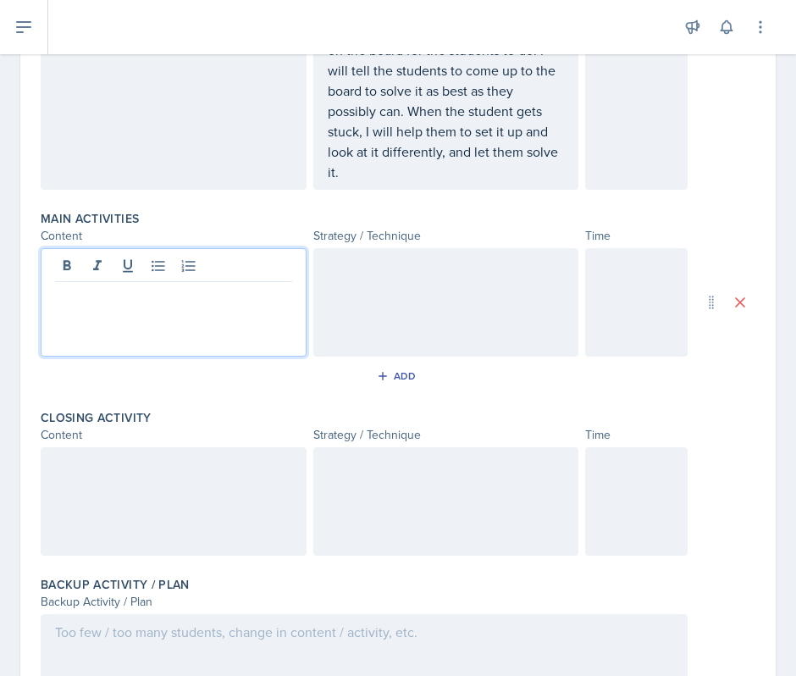
scroll to position [456, 0]
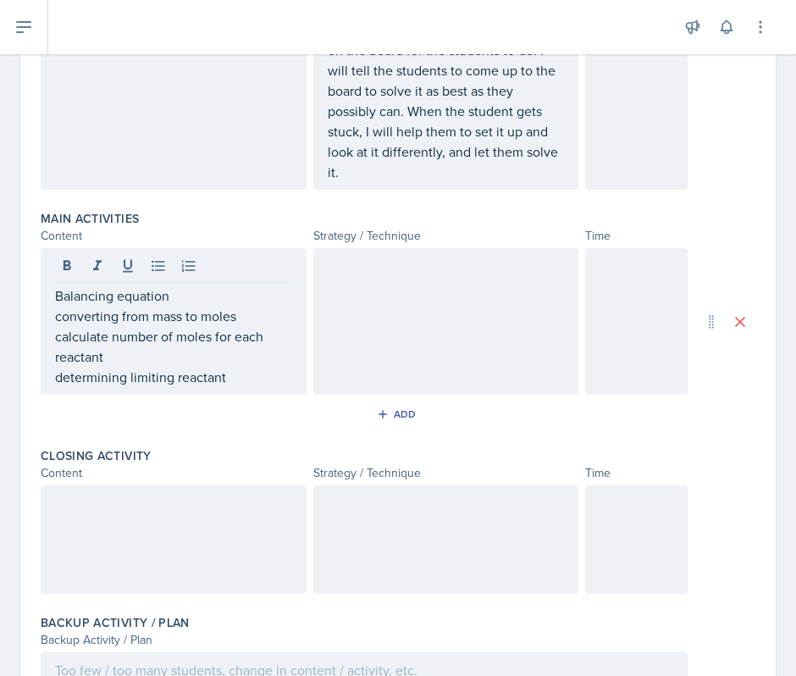
click at [426, 302] on div at bounding box center [446, 321] width 266 height 147
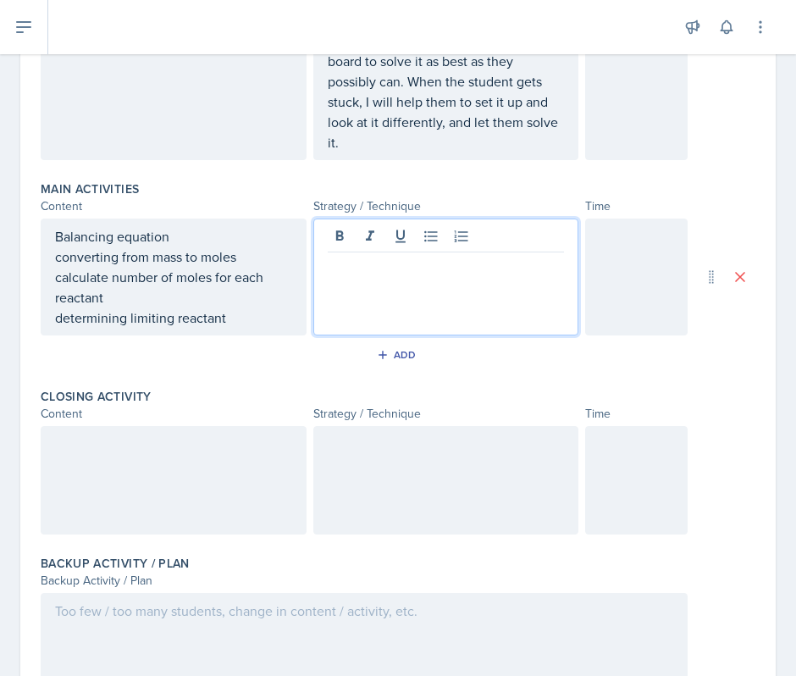
scroll to position [544, 0]
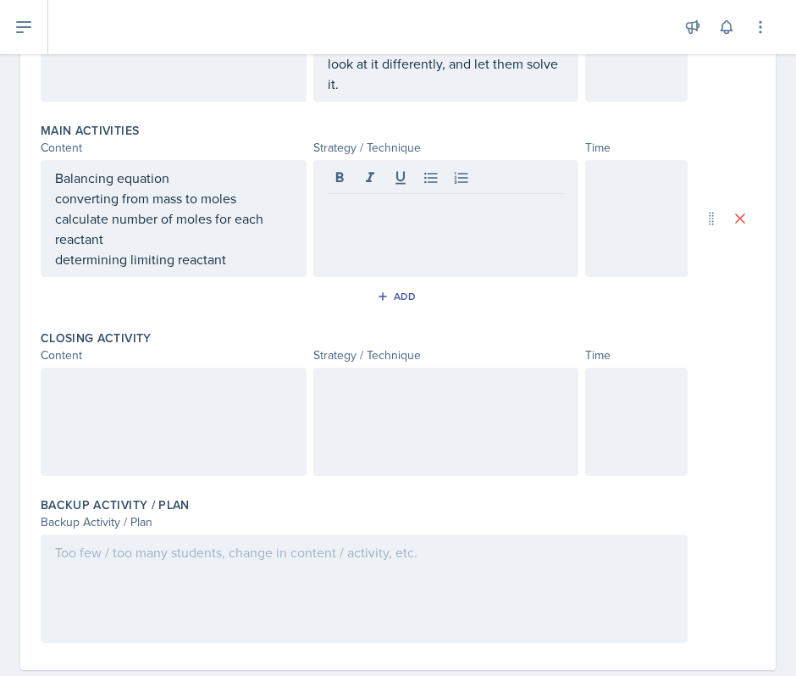
click at [608, 188] on div at bounding box center [636, 218] width 102 height 117
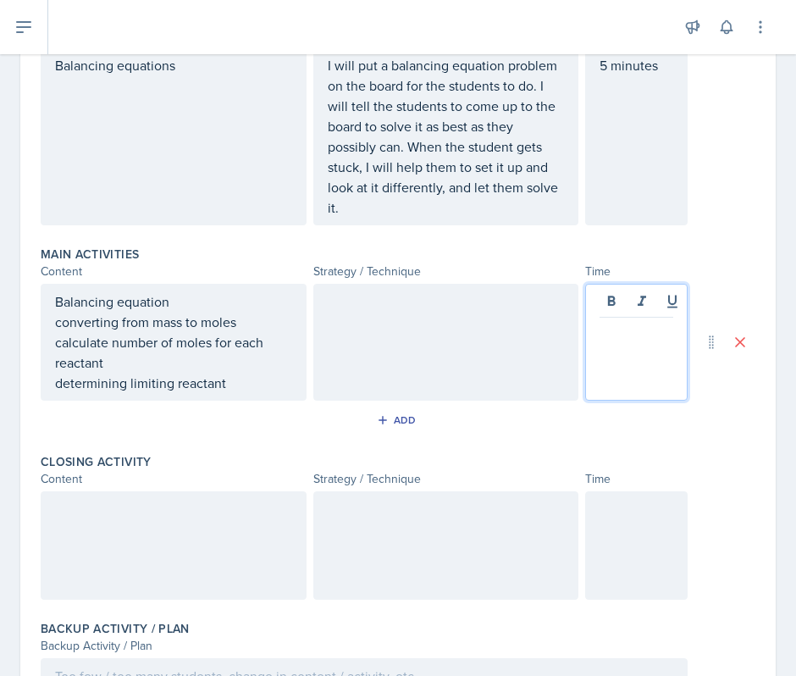
scroll to position [442, 0]
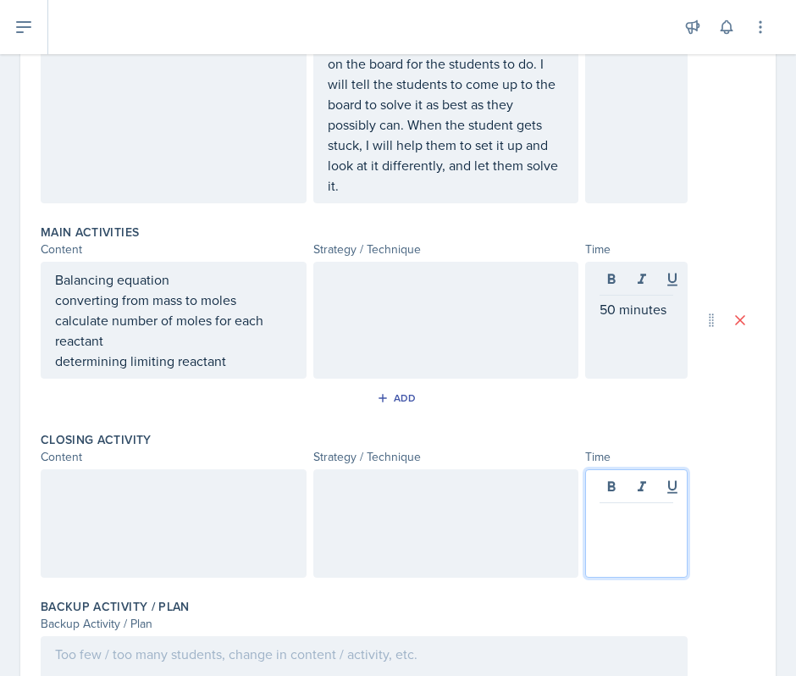
click at [615, 490] on div at bounding box center [636, 523] width 102 height 108
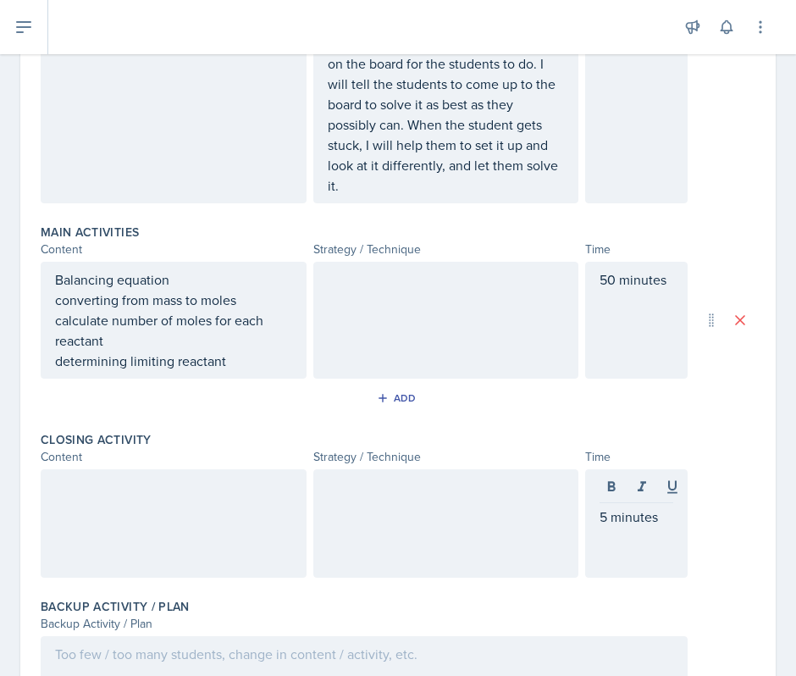
click at [420, 306] on div at bounding box center [446, 320] width 266 height 117
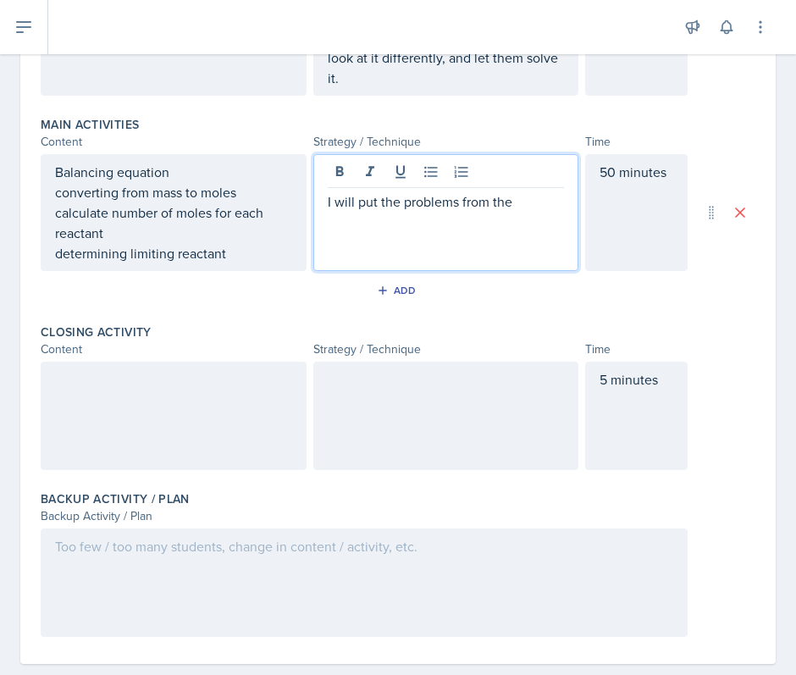
scroll to position [551, 0]
click at [461, 245] on p "I will put the problems from the document on the whiteboard for the students to…" at bounding box center [446, 221] width 237 height 61
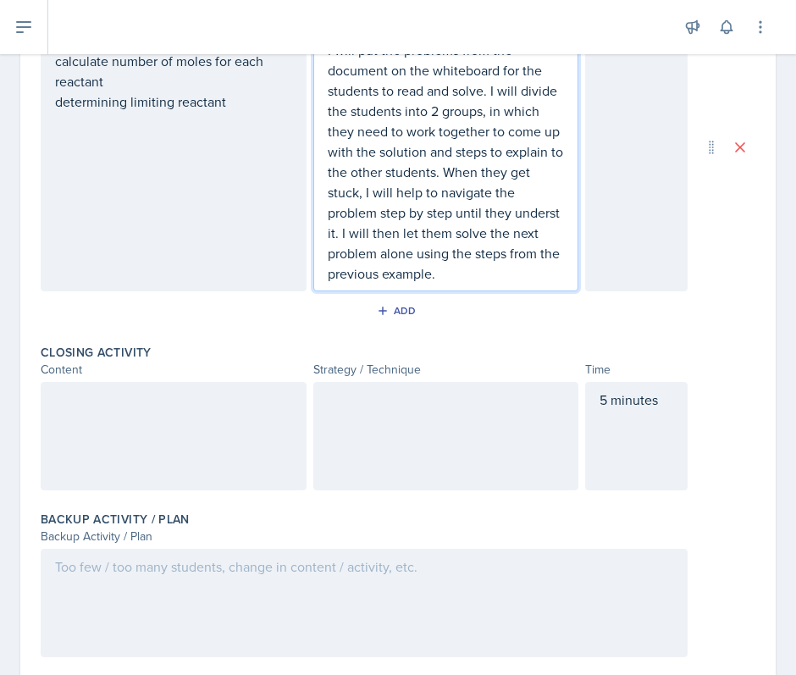
scroll to position [747, 0]
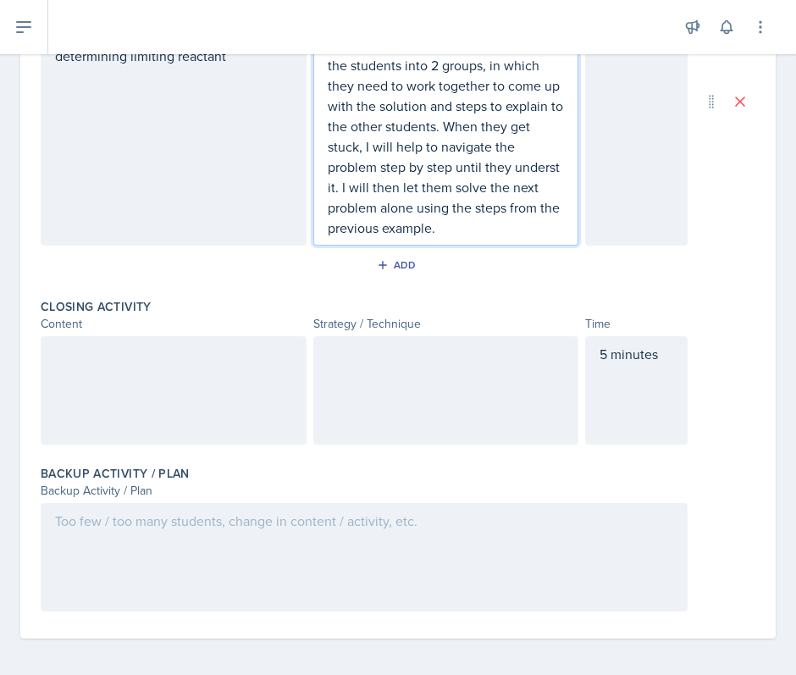
click at [253, 385] on div at bounding box center [174, 390] width 266 height 108
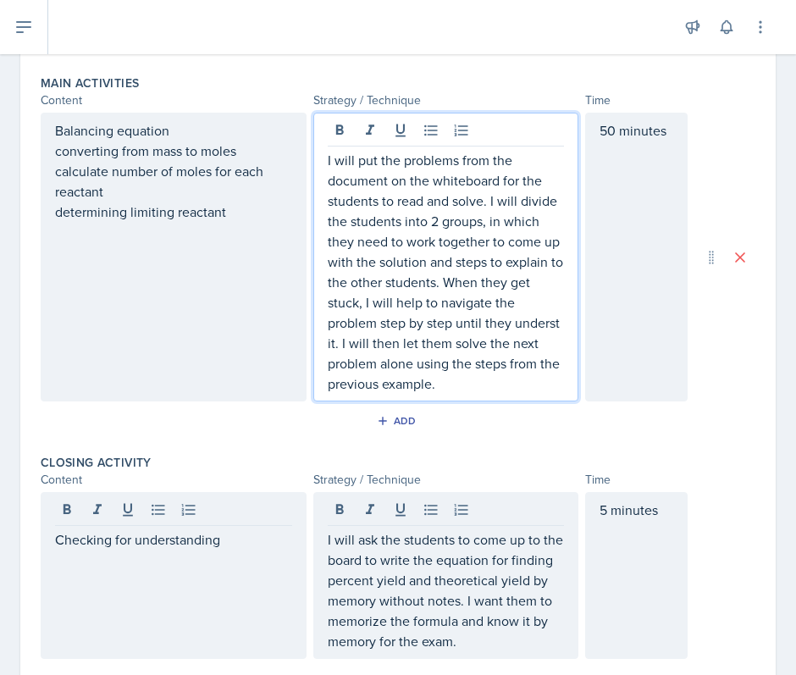
scroll to position [620, 0]
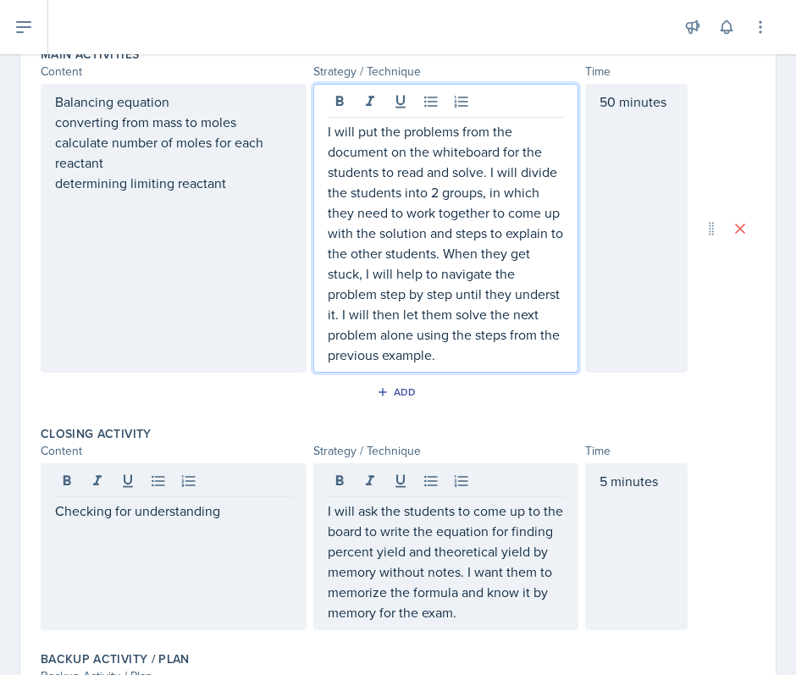
click at [340, 314] on p "I will put the problems from the document on the whiteboard for the students to…" at bounding box center [446, 243] width 237 height 244
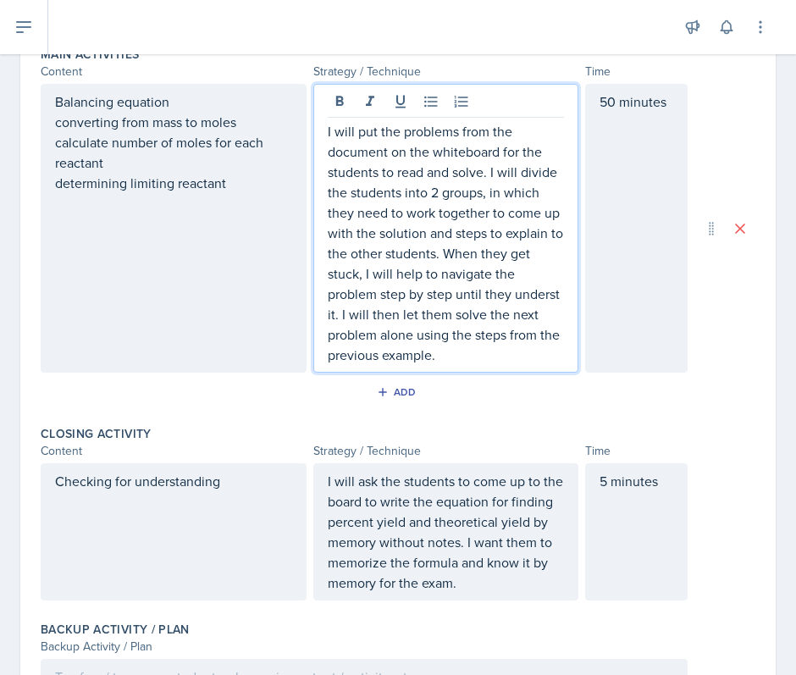
click at [354, 313] on p "I will put the problems from the document on the whiteboard for the students to…" at bounding box center [446, 243] width 237 height 244
click at [425, 331] on p "I will put the problems from the document on the whiteboard for the students to…" at bounding box center [446, 243] width 237 height 244
click at [332, 313] on p "I will put the problems from the document on the whiteboard for the students to…" at bounding box center [446, 243] width 237 height 244
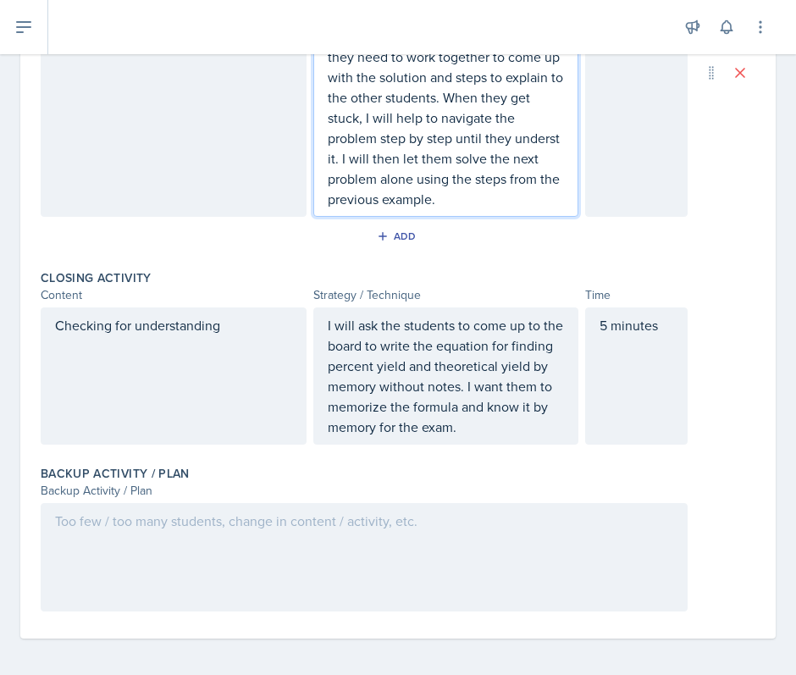
scroll to position [775, 0]
click at [363, 156] on p "I will put the problems from the document on the whiteboard for the students to…" at bounding box center [446, 88] width 237 height 244
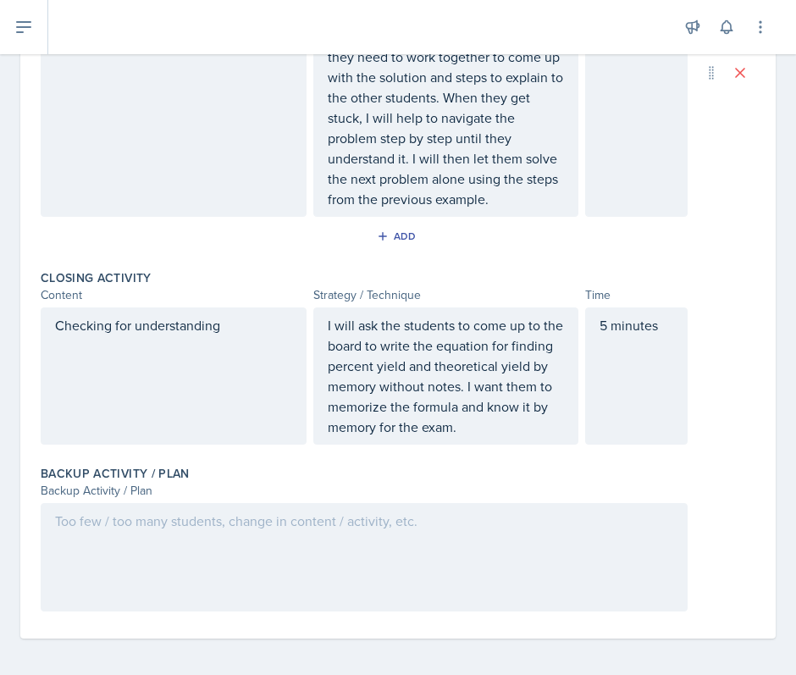
click at [193, 531] on div at bounding box center [364, 557] width 647 height 108
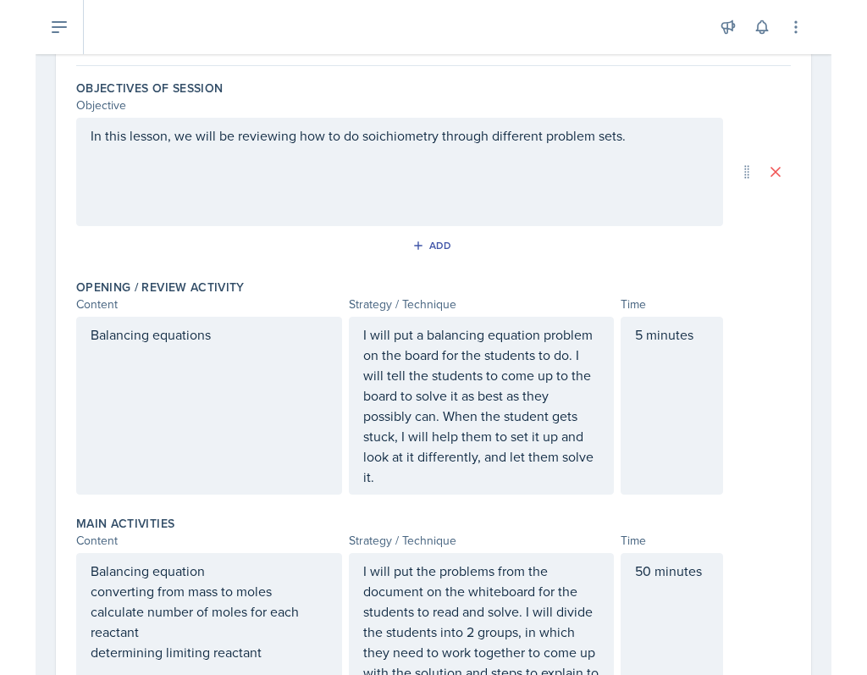
scroll to position [0, 0]
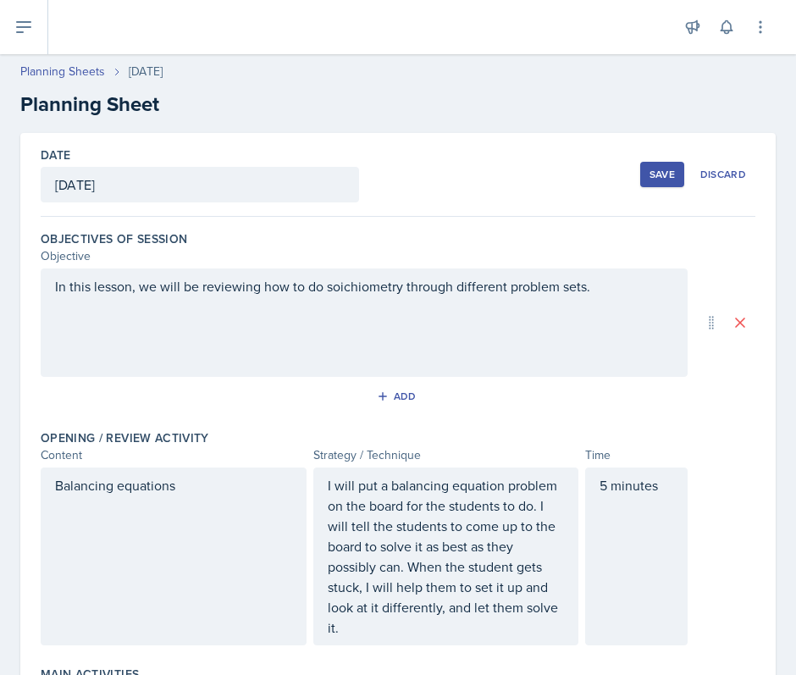
click at [655, 165] on button "Save" at bounding box center [662, 174] width 44 height 25
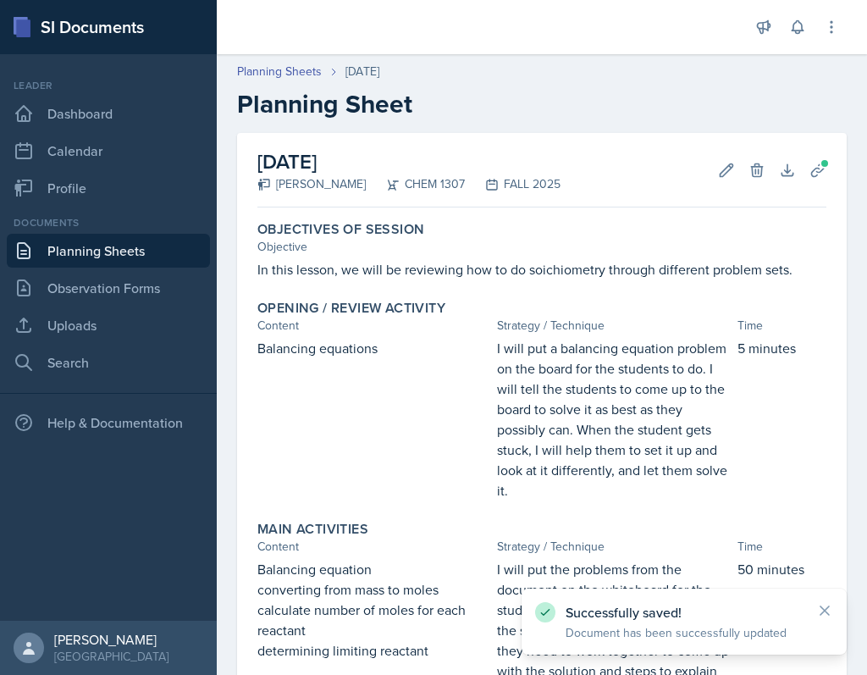
scroll to position [696, 0]
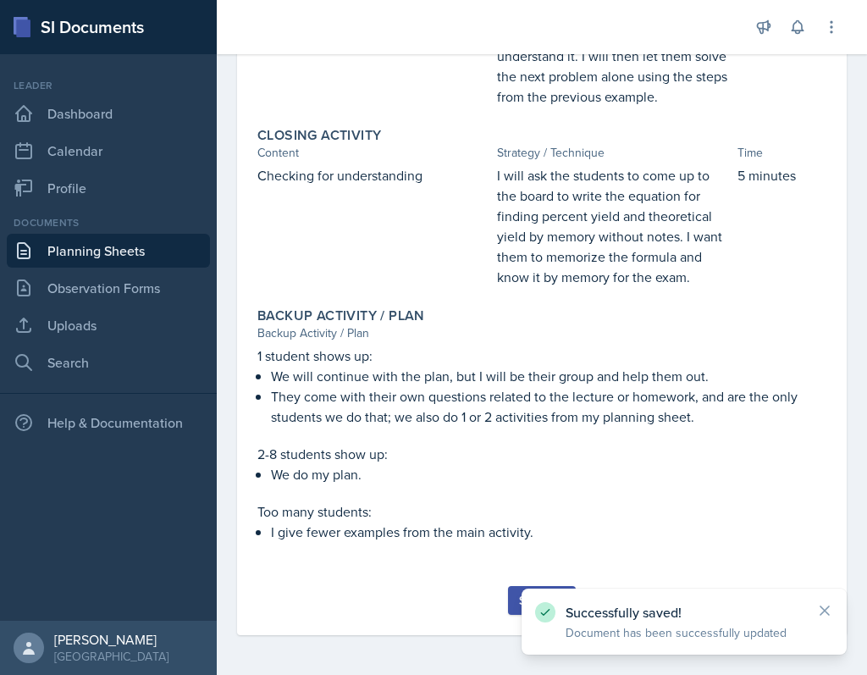
click at [512, 611] on button "Submit" at bounding box center [541, 600] width 67 height 29
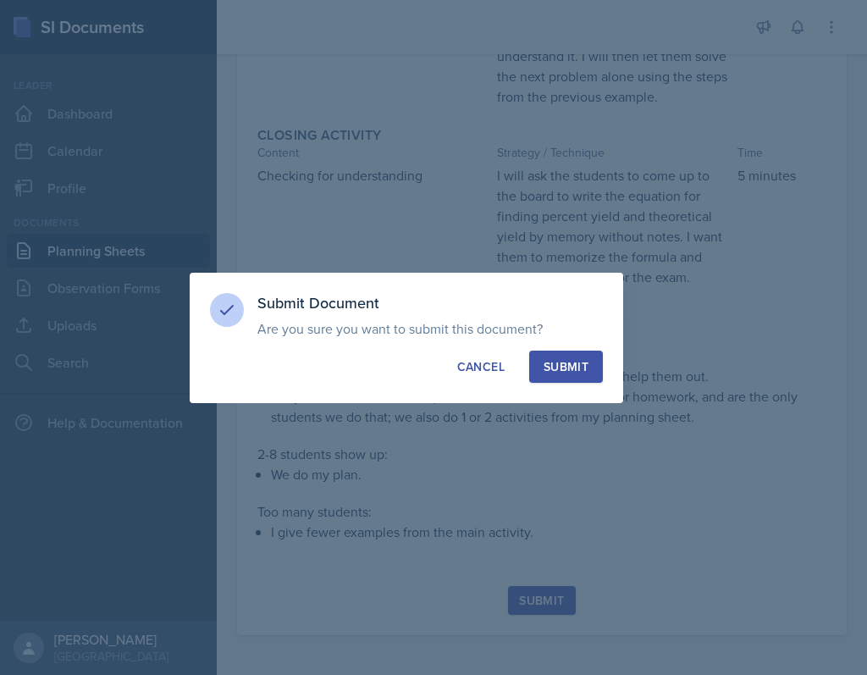
click at [552, 368] on div "Submit" at bounding box center [566, 366] width 45 height 17
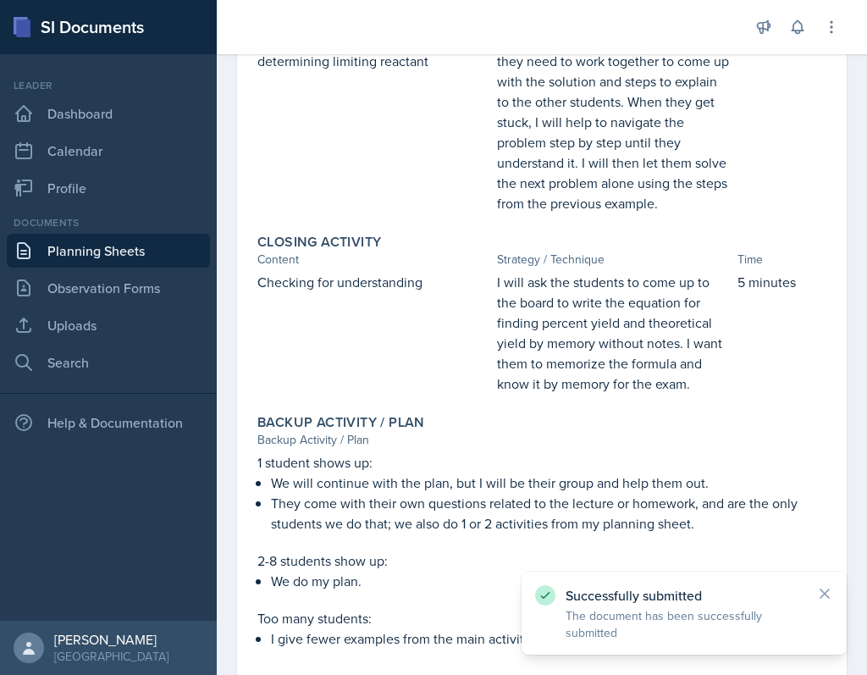
scroll to position [0, 0]
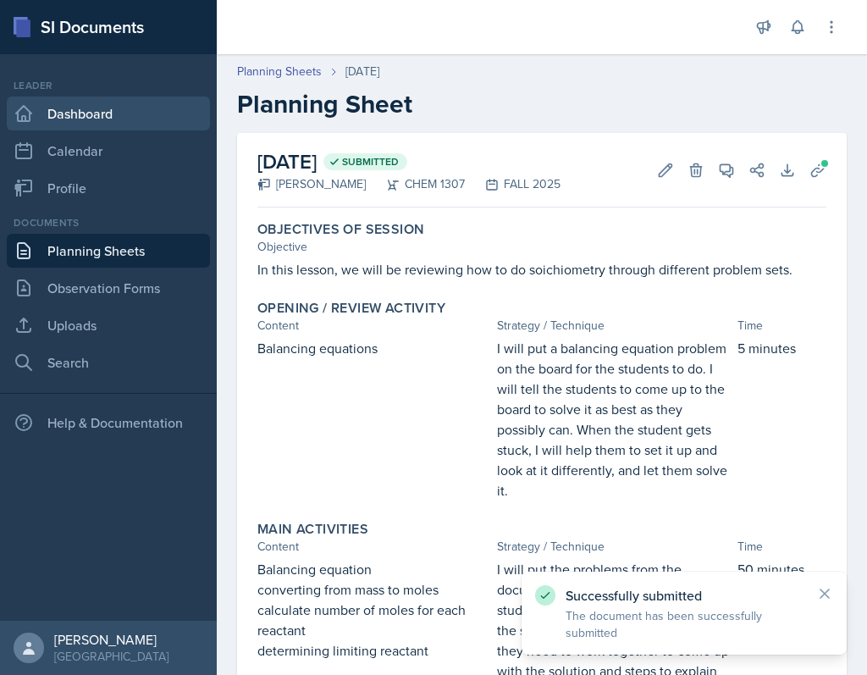
click at [54, 126] on link "Dashboard" at bounding box center [108, 114] width 203 height 34
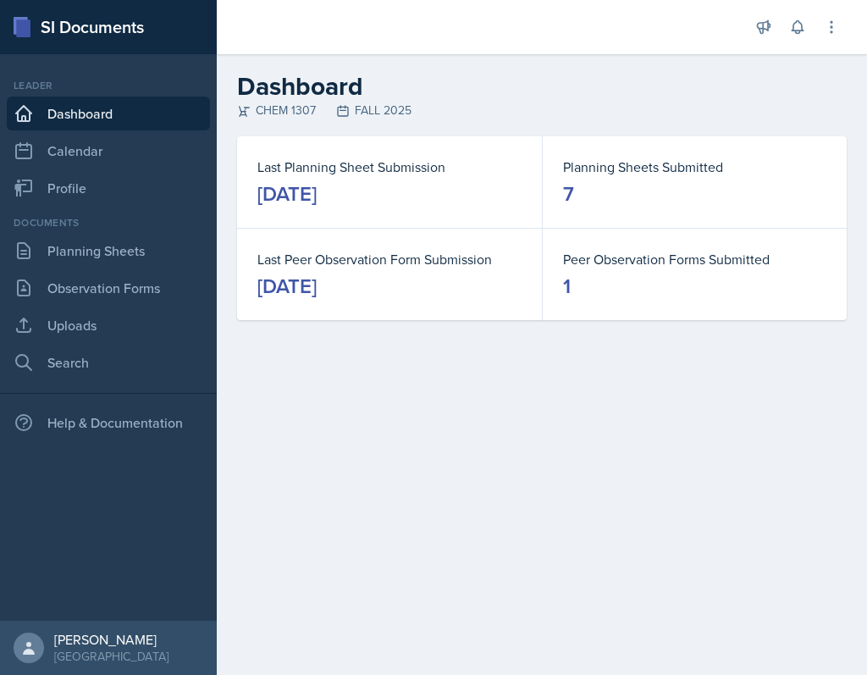
click at [317, 288] on div "September 10th, 2025" at bounding box center [286, 286] width 59 height 27
click at [48, 160] on link "Calendar" at bounding box center [108, 151] width 203 height 34
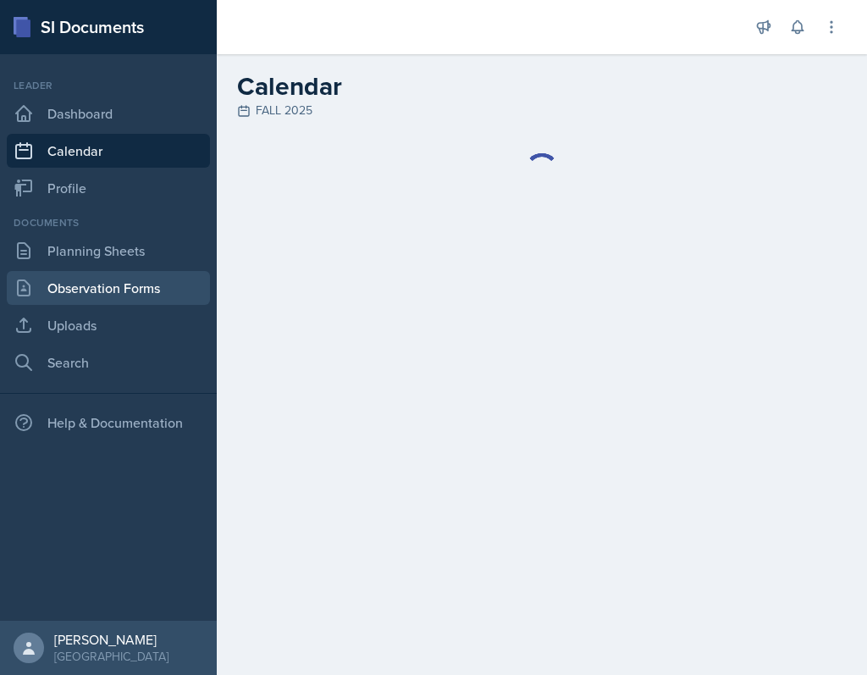
click at [85, 274] on link "Observation Forms" at bounding box center [108, 288] width 203 height 34
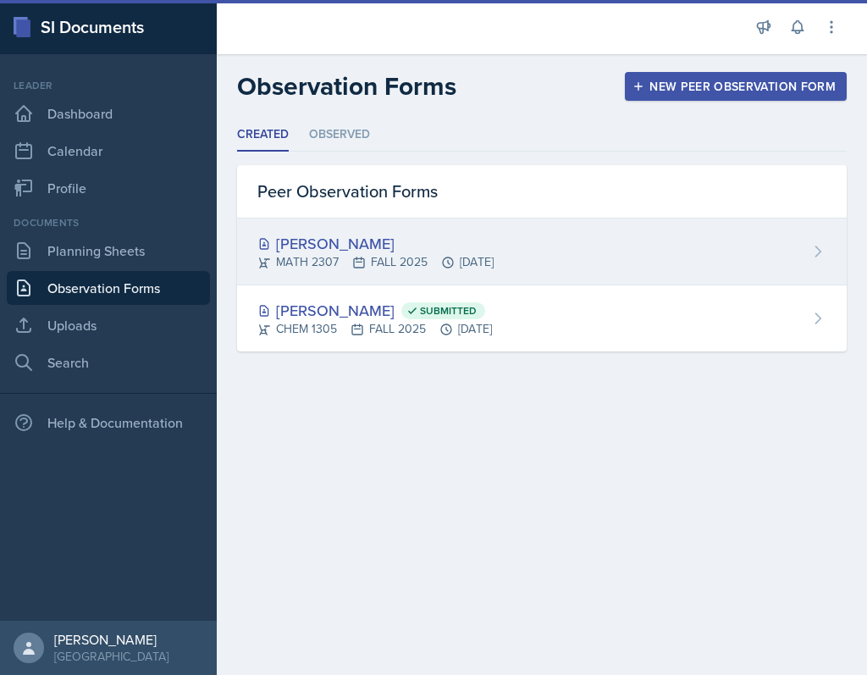
click at [461, 252] on div "Jeremiah Dillard" at bounding box center [375, 243] width 236 height 23
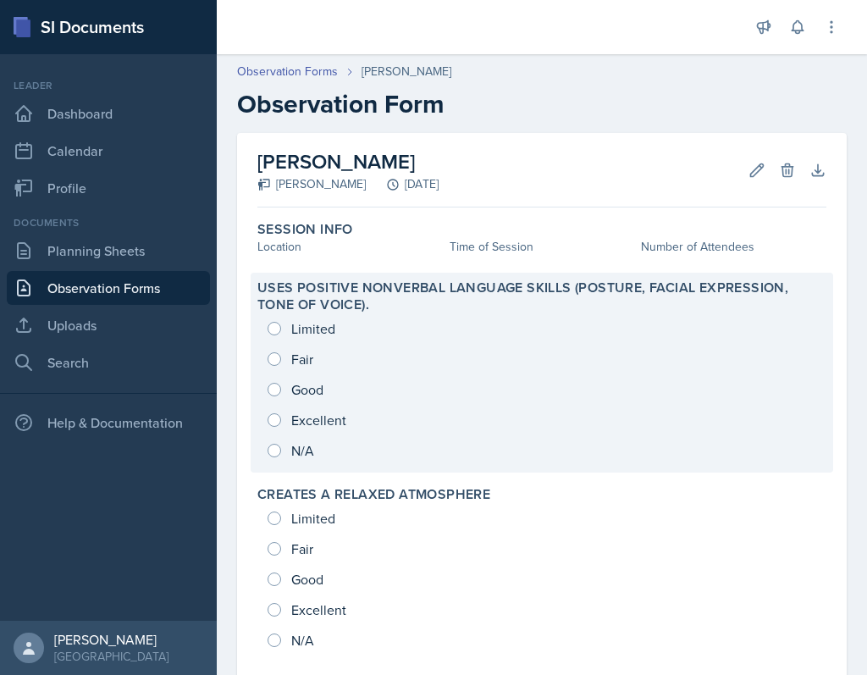
click at [307, 382] on div "Limited Fair Good Excellent N/A" at bounding box center [541, 389] width 569 height 152
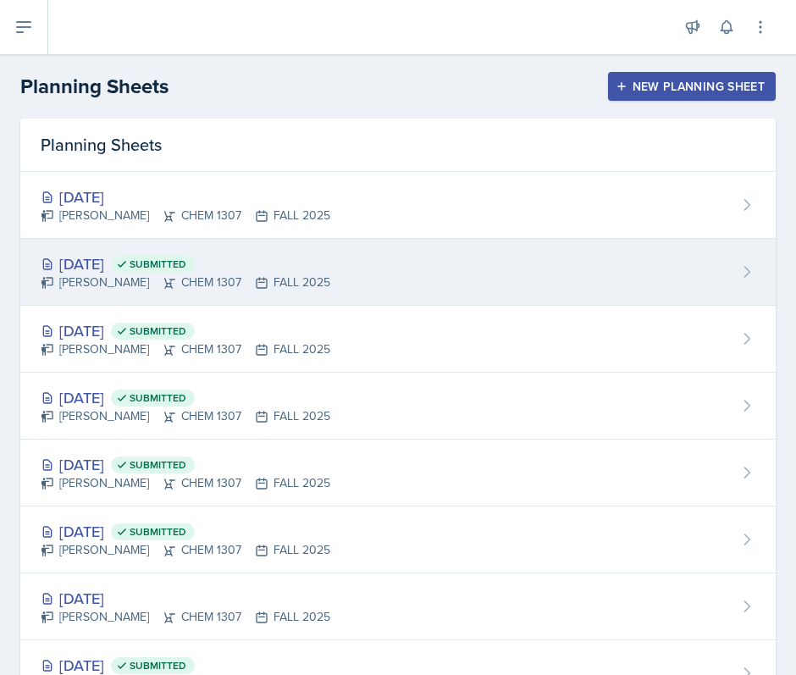
click at [186, 269] on span "Submitted" at bounding box center [158, 264] width 57 height 14
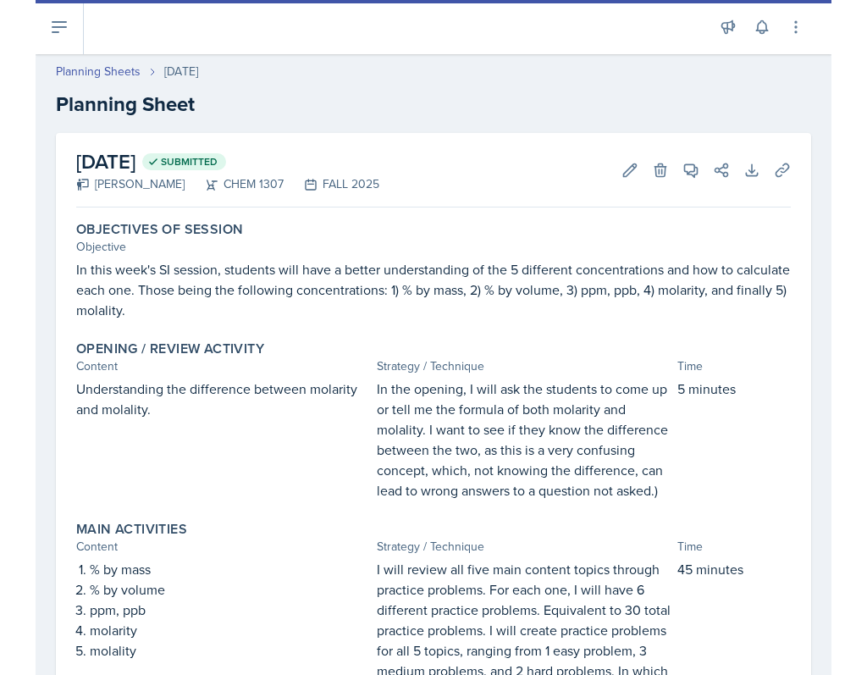
scroll to position [650, 0]
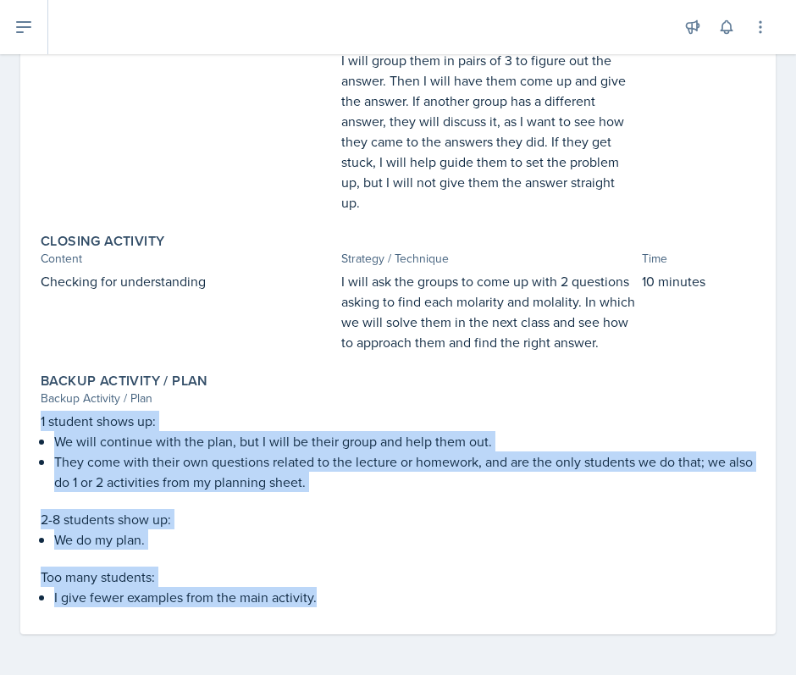
drag, startPoint x: 42, startPoint y: 426, endPoint x: 425, endPoint y: 609, distance: 425.1
click at [425, 609] on div "Backup Activity / Plan Backup Activity / Plan 1 student shows up: We will conti…" at bounding box center [398, 490] width 728 height 248
copy div "1 student shows up: We will continue with the plan, but I will be their group a…"
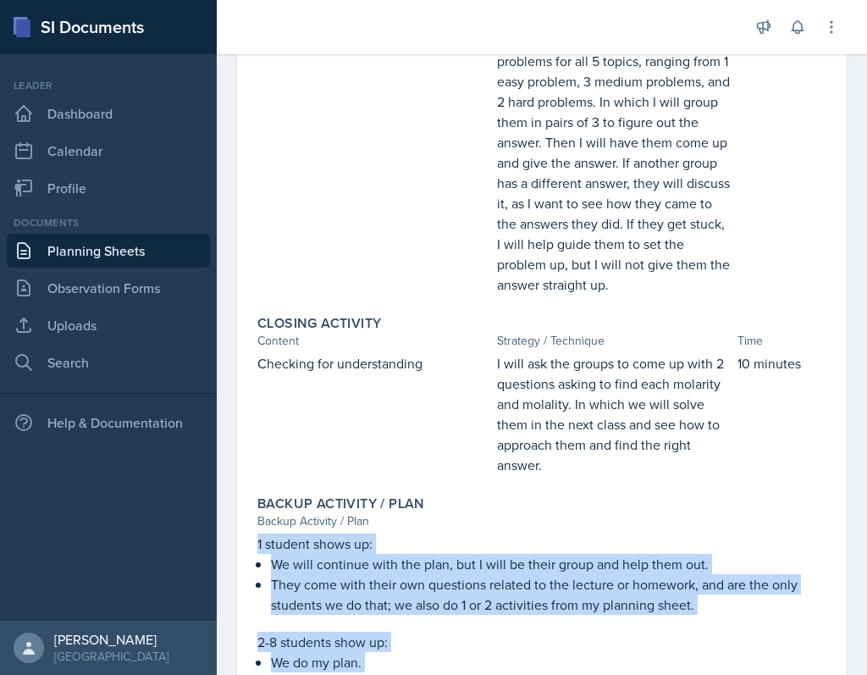
scroll to position [711, 0]
